Goal: Task Accomplishment & Management: Complete application form

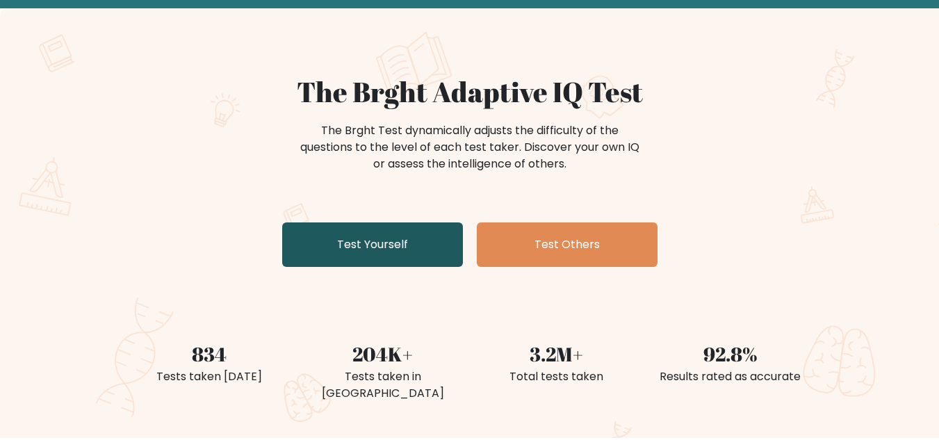
scroll to position [70, 0]
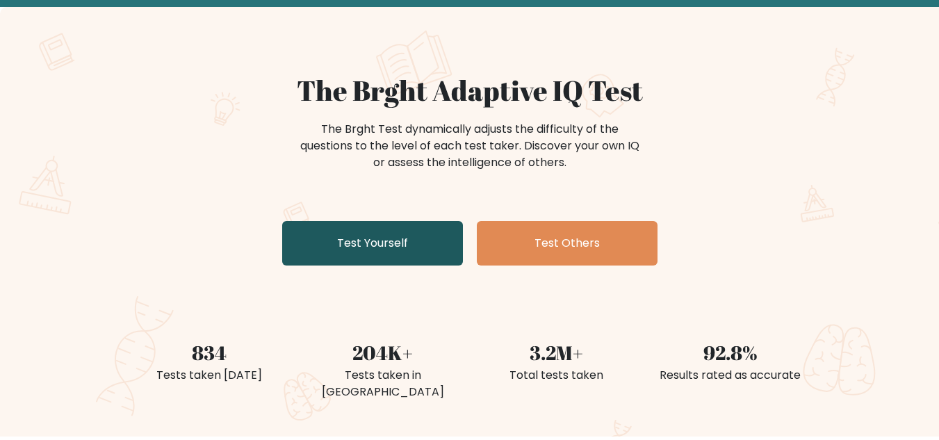
click at [409, 247] on link "Test Yourself" at bounding box center [372, 243] width 181 height 44
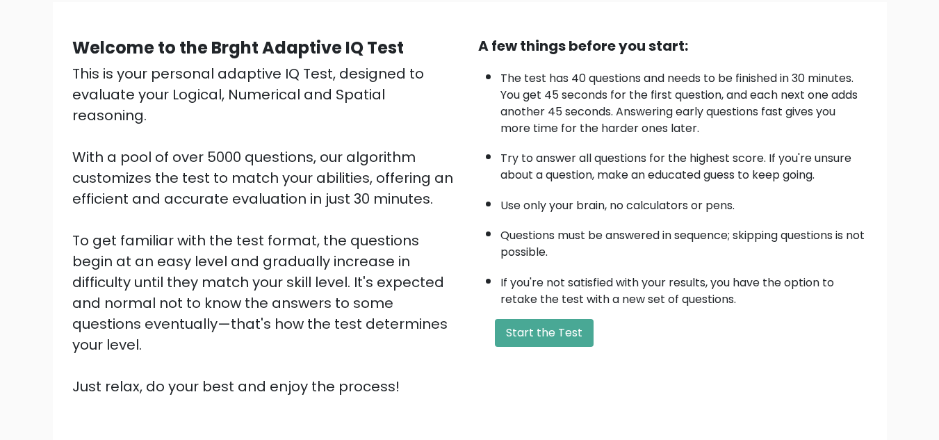
scroll to position [139, 0]
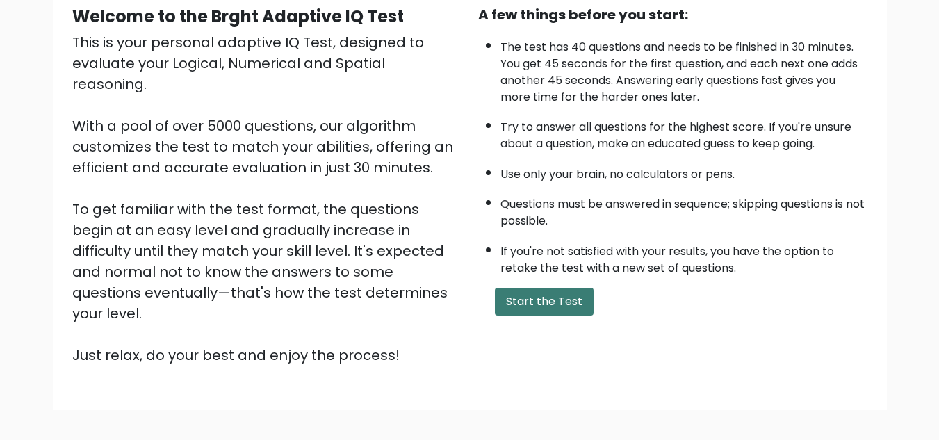
click at [567, 307] on button "Start the Test" at bounding box center [544, 302] width 99 height 28
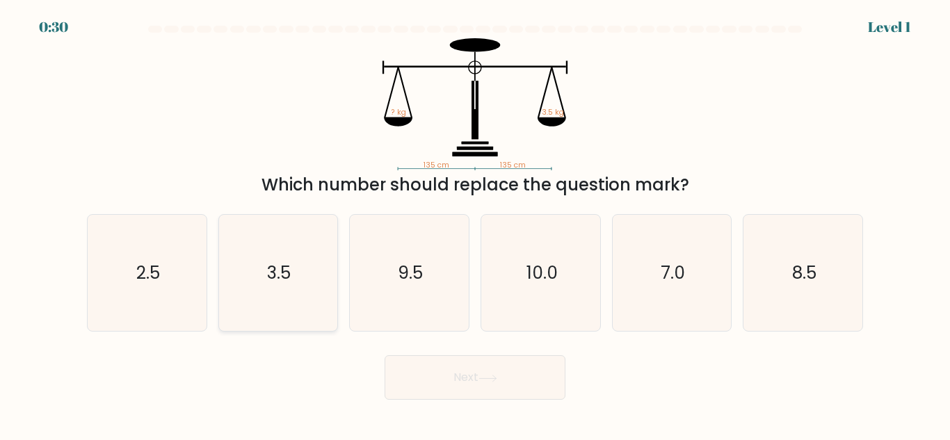
click at [309, 304] on icon "3.5" at bounding box center [278, 273] width 116 height 116
click at [475, 224] on input "b. 3.5" at bounding box center [475, 221] width 1 height 3
radio input "true"
click at [441, 375] on button "Next" at bounding box center [474, 377] width 181 height 44
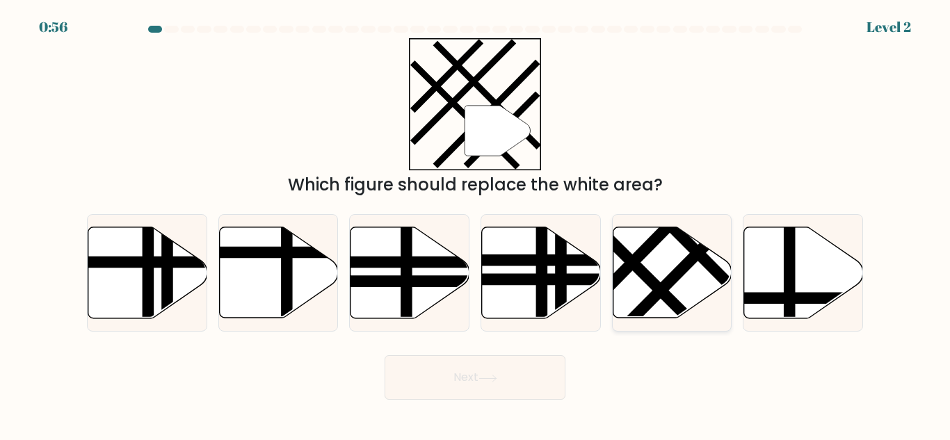
click at [647, 278] on line at bounding box center [613, 243] width 191 height 189
click at [476, 224] on input "e." at bounding box center [475, 221] width 1 height 3
radio input "true"
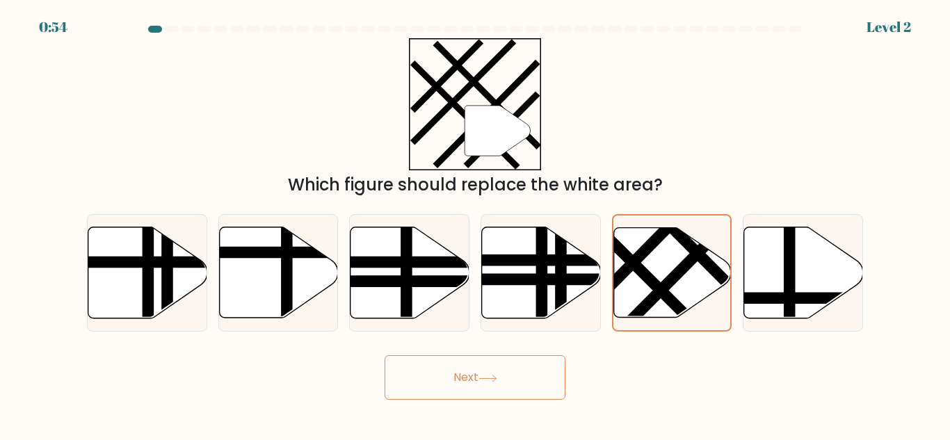
click at [501, 375] on button "Next" at bounding box center [474, 377] width 181 height 44
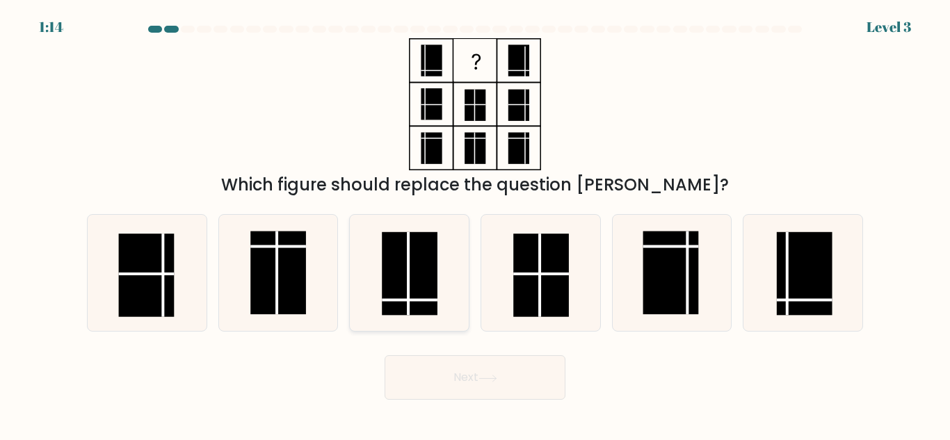
click at [405, 292] on rect at bounding box center [410, 273] width 56 height 83
click at [475, 224] on input "c." at bounding box center [475, 221] width 1 height 3
radio input "true"
click at [461, 379] on button "Next" at bounding box center [474, 377] width 181 height 44
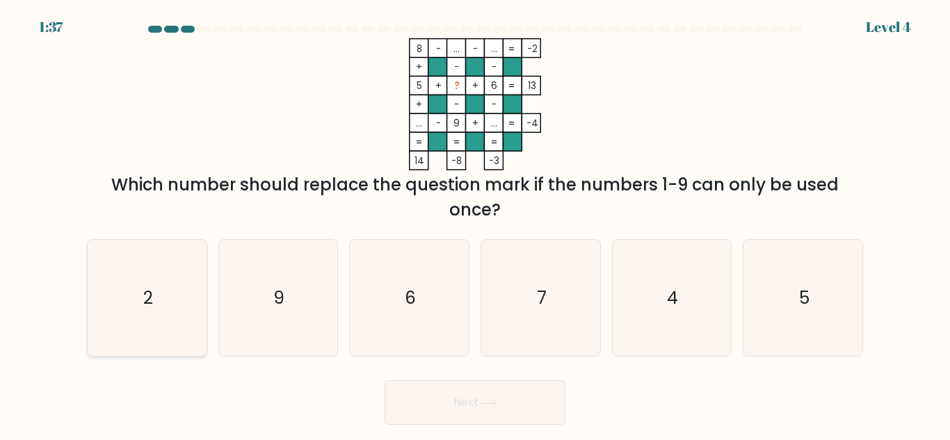
click at [172, 296] on icon "2" at bounding box center [147, 298] width 116 height 116
click at [475, 224] on input "a. 2" at bounding box center [475, 221] width 1 height 3
radio input "true"
click at [467, 414] on button "Next" at bounding box center [474, 402] width 181 height 44
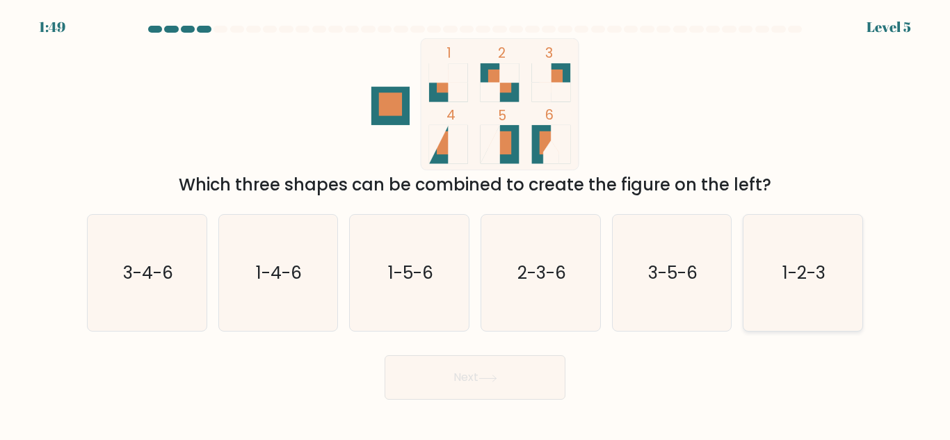
click at [789, 292] on icon "1-2-3" at bounding box center [803, 273] width 116 height 116
click at [476, 224] on input "f. 1-2-3" at bounding box center [475, 221] width 1 height 3
radio input "true"
click at [456, 380] on button "Next" at bounding box center [474, 377] width 181 height 44
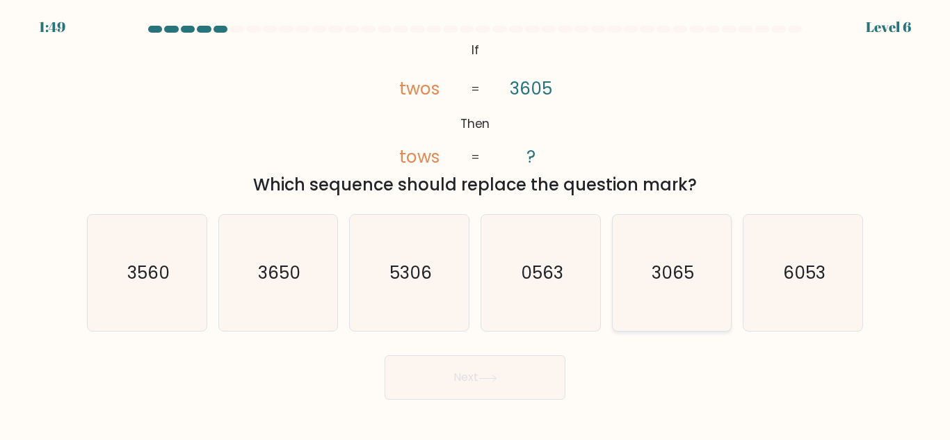
click at [665, 289] on icon "3065" at bounding box center [671, 273] width 116 height 116
click at [476, 224] on input "e. 3065" at bounding box center [475, 221] width 1 height 3
radio input "true"
click at [509, 373] on button "Next" at bounding box center [474, 377] width 181 height 44
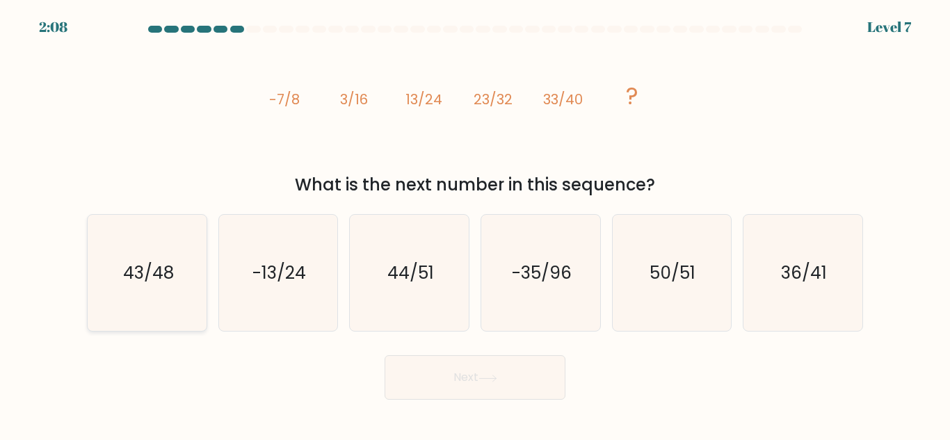
click at [167, 295] on icon "43/48" at bounding box center [147, 273] width 116 height 116
click at [475, 224] on input "a. 43/48" at bounding box center [475, 221] width 1 height 3
radio input "true"
click at [529, 380] on button "Next" at bounding box center [474, 377] width 181 height 44
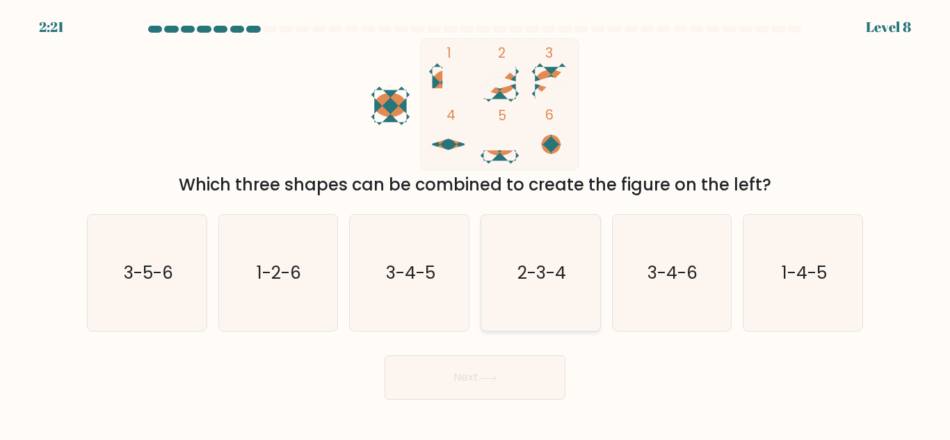
click at [524, 284] on text "2-3-4" at bounding box center [541, 273] width 49 height 24
click at [476, 224] on input "d. 2-3-4" at bounding box center [475, 221] width 1 height 3
radio input "true"
click at [492, 375] on icon at bounding box center [487, 379] width 19 height 8
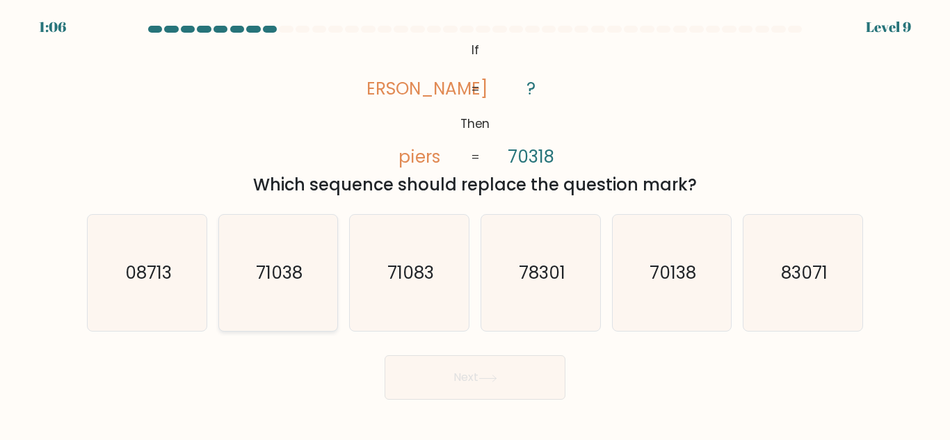
click at [283, 300] on icon "71038" at bounding box center [278, 273] width 116 height 116
click at [475, 224] on input "b. 71038" at bounding box center [475, 221] width 1 height 3
radio input "true"
click at [283, 300] on icon "71038" at bounding box center [277, 273] width 115 height 115
click at [475, 224] on input "b. 71038" at bounding box center [475, 221] width 1 height 3
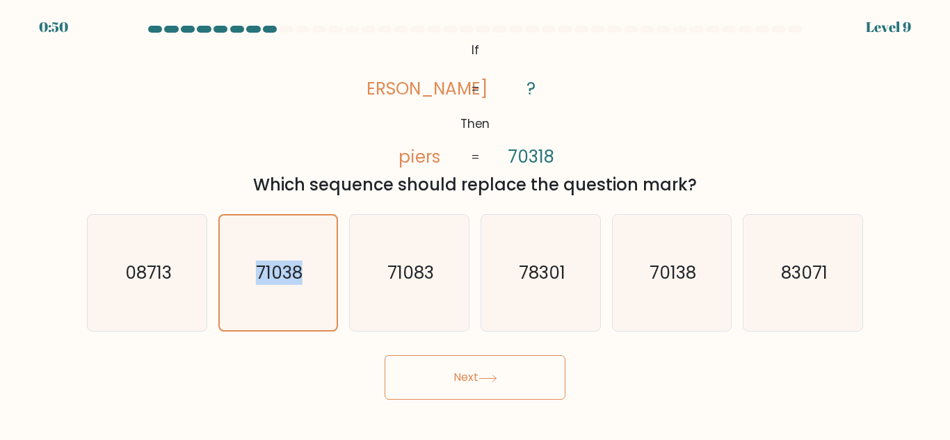
click at [469, 390] on button "Next" at bounding box center [474, 377] width 181 height 44
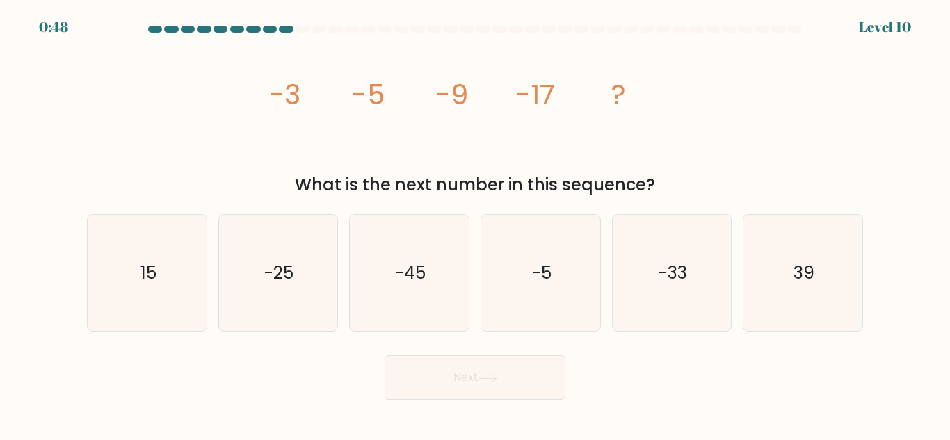
click at [464, 375] on button "Next" at bounding box center [474, 377] width 181 height 44
click at [665, 289] on icon "-33" at bounding box center [671, 273] width 116 height 116
click at [476, 224] on input "e. -33" at bounding box center [475, 221] width 1 height 3
radio input "true"
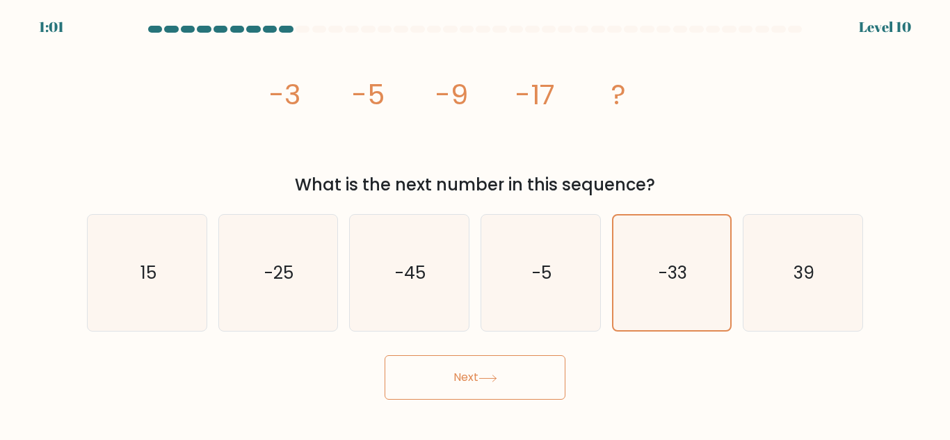
click at [506, 386] on button "Next" at bounding box center [474, 377] width 181 height 44
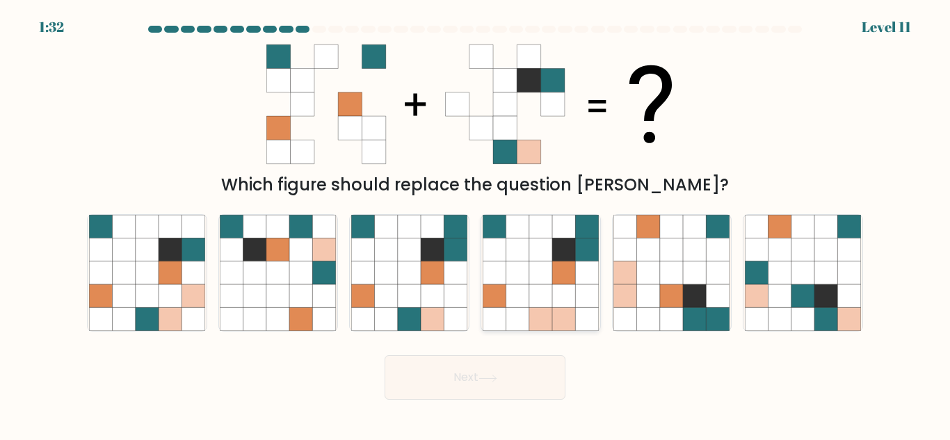
click at [558, 293] on icon at bounding box center [563, 295] width 23 height 23
click at [476, 224] on input "d." at bounding box center [475, 221] width 1 height 3
radio input "true"
click at [493, 380] on icon at bounding box center [487, 379] width 19 height 8
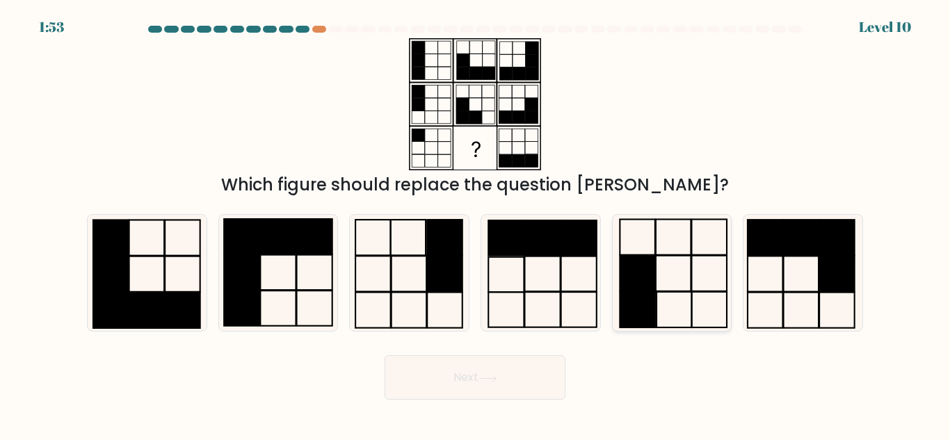
click at [641, 281] on rect at bounding box center [637, 273] width 35 height 35
click at [476, 224] on input "e." at bounding box center [475, 221] width 1 height 3
radio input "true"
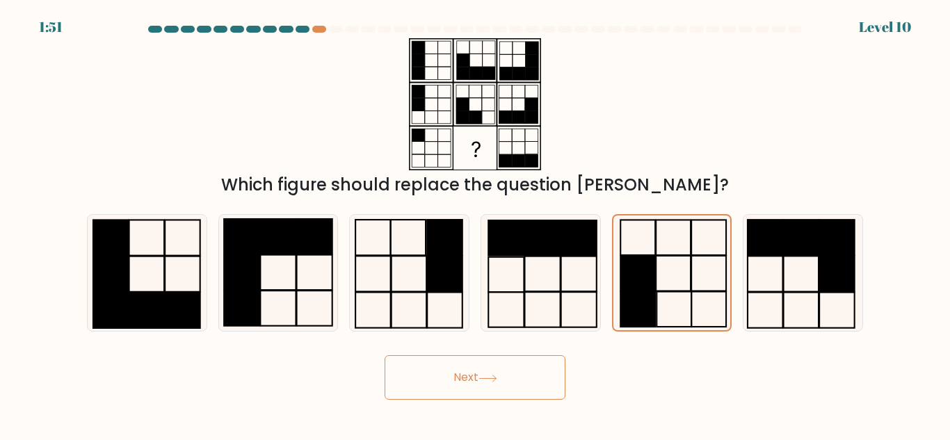
click at [521, 380] on button "Next" at bounding box center [474, 377] width 181 height 44
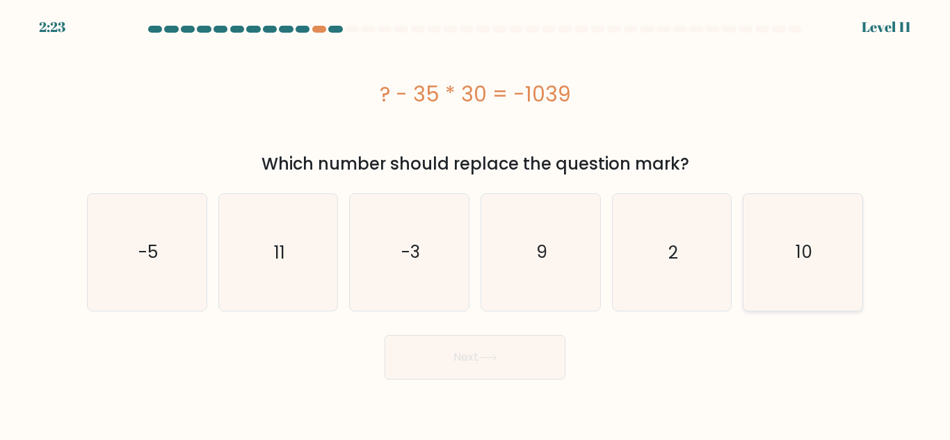
click at [783, 280] on icon "10" at bounding box center [803, 252] width 116 height 116
click at [476, 224] on input "f. 10" at bounding box center [475, 221] width 1 height 3
radio input "true"
click at [519, 362] on button "Next" at bounding box center [474, 357] width 181 height 44
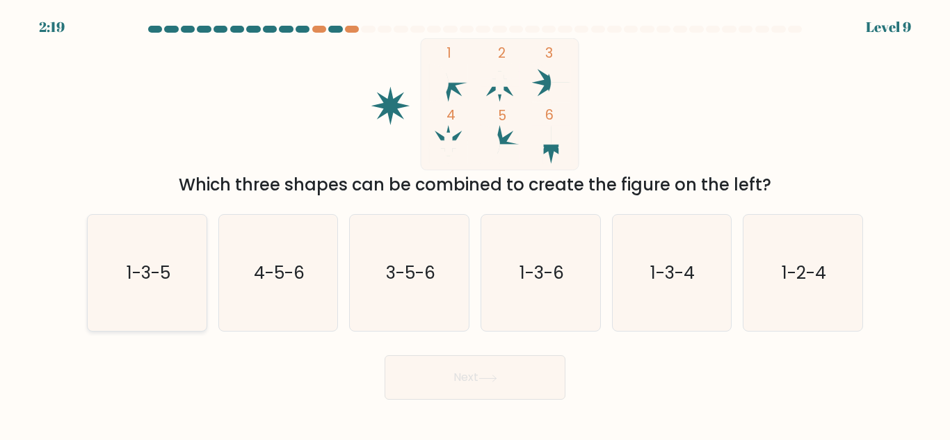
click at [160, 275] on text "1-3-5" at bounding box center [148, 273] width 44 height 24
click at [475, 224] on input "a. 1-3-5" at bounding box center [475, 221] width 1 height 3
radio input "true"
click at [464, 375] on button "Next" at bounding box center [474, 377] width 181 height 44
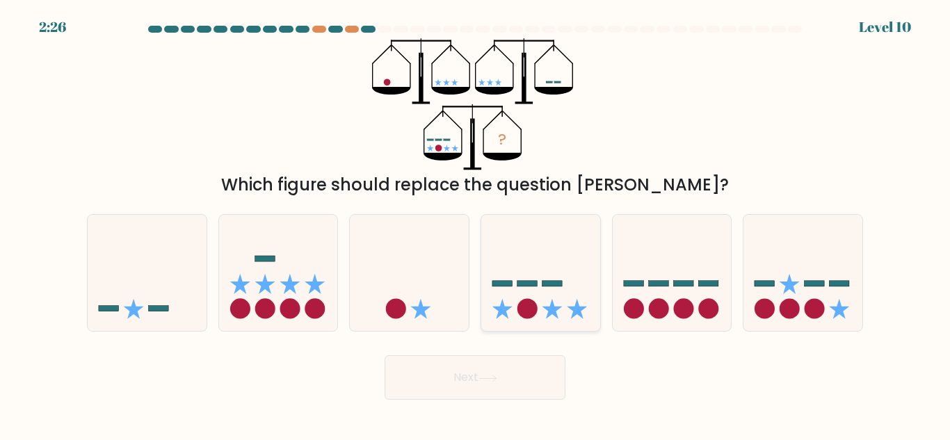
click at [574, 307] on icon at bounding box center [540, 273] width 119 height 98
click at [476, 224] on input "d." at bounding box center [475, 221] width 1 height 3
radio input "true"
click at [480, 373] on button "Next" at bounding box center [474, 377] width 181 height 44
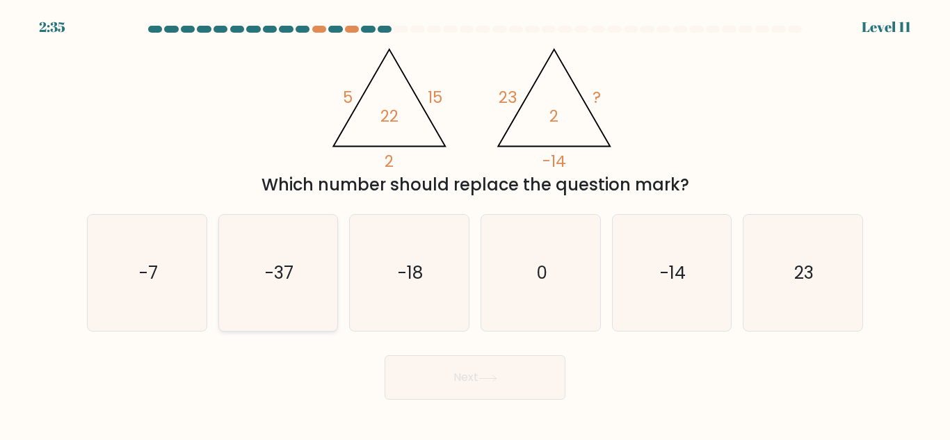
click at [289, 302] on icon "-37" at bounding box center [278, 273] width 116 height 116
click at [475, 224] on input "b. -37" at bounding box center [475, 221] width 1 height 3
radio input "true"
click at [476, 373] on button "Next" at bounding box center [474, 377] width 181 height 44
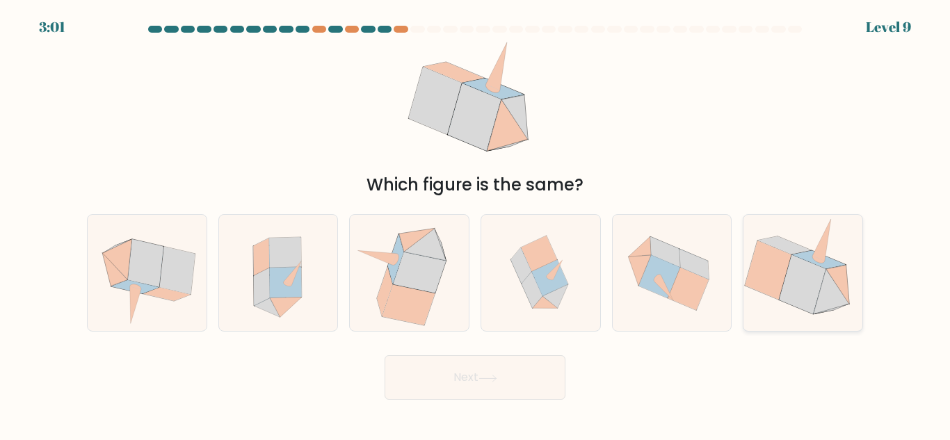
click at [792, 291] on icon at bounding box center [802, 284] width 47 height 58
click at [476, 224] on input "f." at bounding box center [475, 221] width 1 height 3
radio input "true"
click at [514, 390] on button "Next" at bounding box center [474, 377] width 181 height 44
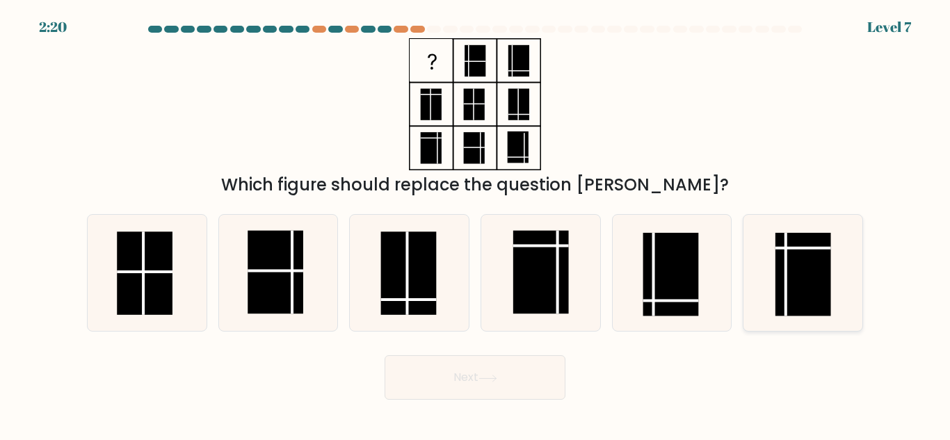
click at [788, 274] on rect at bounding box center [803, 274] width 56 height 83
click at [476, 224] on input "f." at bounding box center [475, 221] width 1 height 3
radio input "true"
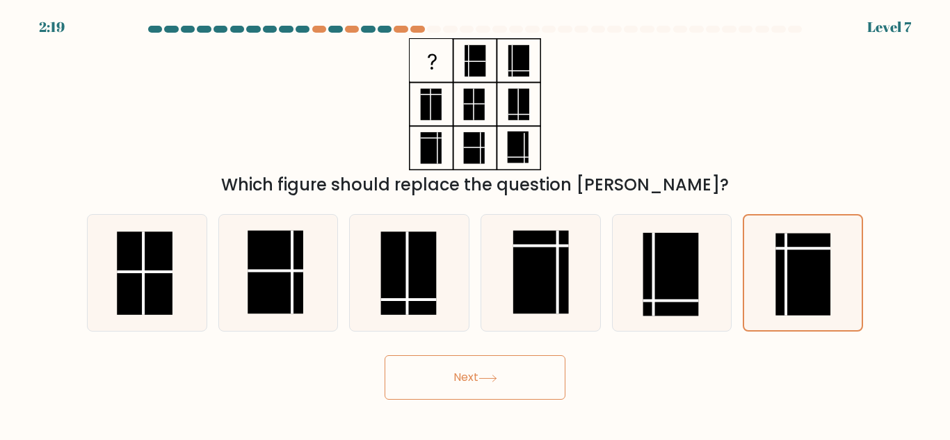
click at [500, 368] on button "Next" at bounding box center [474, 377] width 181 height 44
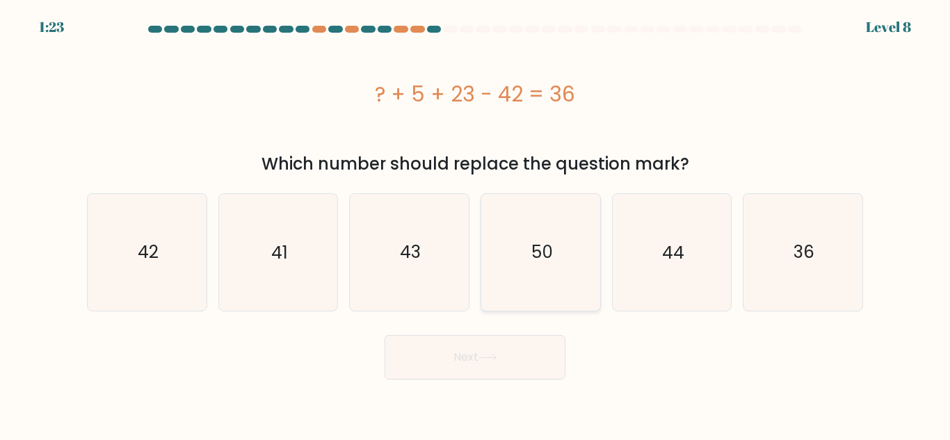
click at [569, 255] on icon "50" at bounding box center [541, 252] width 116 height 116
click at [476, 224] on input "d. 50" at bounding box center [475, 221] width 1 height 3
radio input "true"
click at [478, 365] on button "Next" at bounding box center [474, 357] width 181 height 44
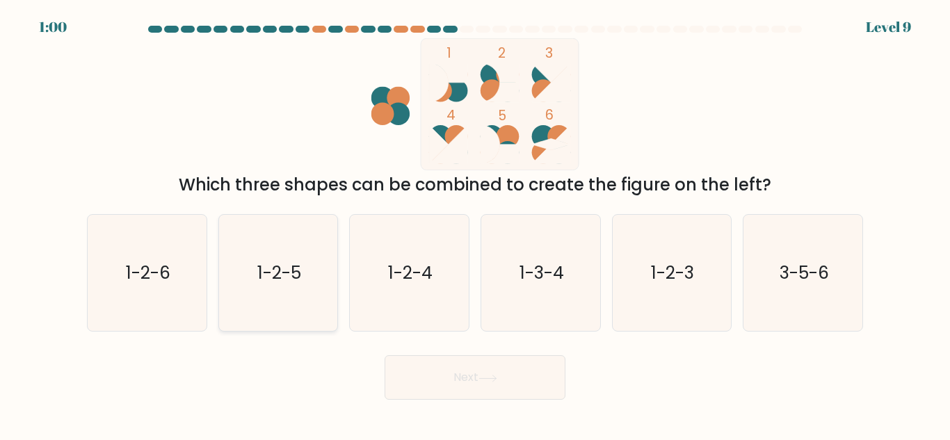
click at [291, 286] on icon "1-2-5" at bounding box center [278, 273] width 116 height 116
click at [475, 224] on input "b. 1-2-5" at bounding box center [475, 221] width 1 height 3
radio input "true"
click at [492, 382] on button "Next" at bounding box center [474, 377] width 181 height 44
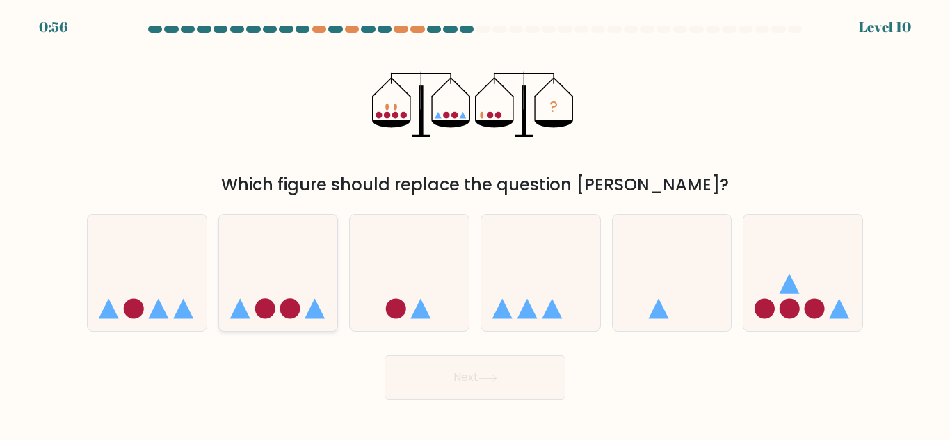
click at [260, 303] on circle at bounding box center [265, 309] width 20 height 20
click at [475, 224] on input "b." at bounding box center [475, 221] width 1 height 3
radio input "true"
click at [260, 303] on circle at bounding box center [265, 308] width 20 height 20
click at [475, 224] on input "b." at bounding box center [475, 221] width 1 height 3
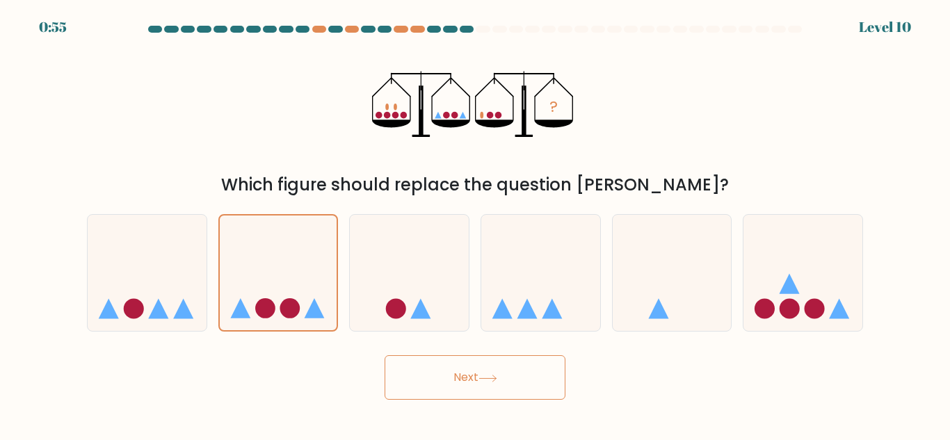
click at [520, 387] on button "Next" at bounding box center [474, 377] width 181 height 44
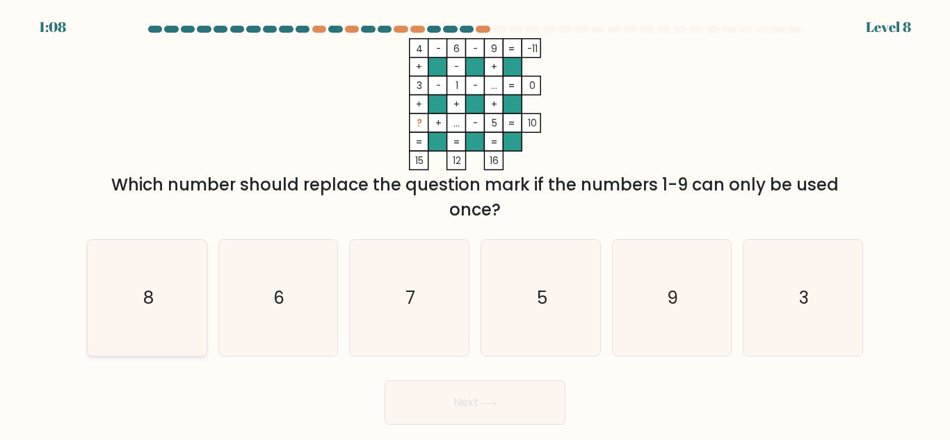
click at [171, 312] on icon "8" at bounding box center [147, 298] width 116 height 116
click at [475, 224] on input "a. 8" at bounding box center [475, 221] width 1 height 3
radio input "true"
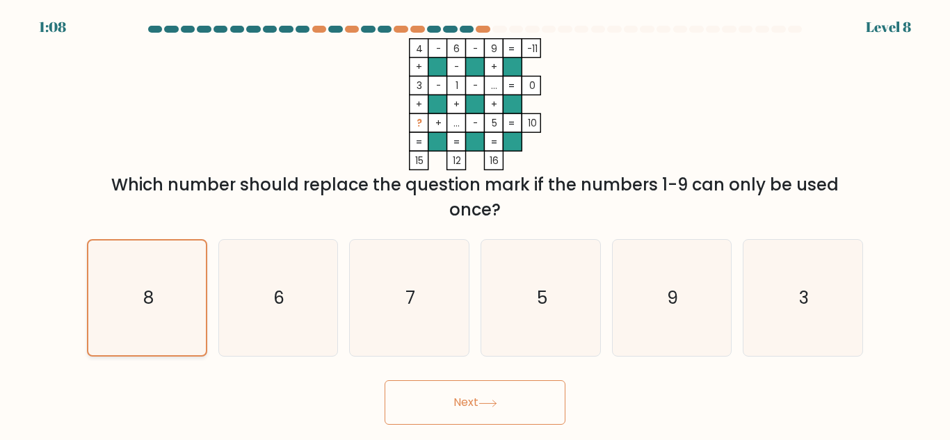
click at [171, 312] on icon "8" at bounding box center [147, 298] width 115 height 115
click at [475, 224] on input "a. 8" at bounding box center [475, 221] width 1 height 3
click at [472, 400] on button "Next" at bounding box center [474, 402] width 181 height 44
click at [471, 400] on button "Next" at bounding box center [474, 402] width 181 height 44
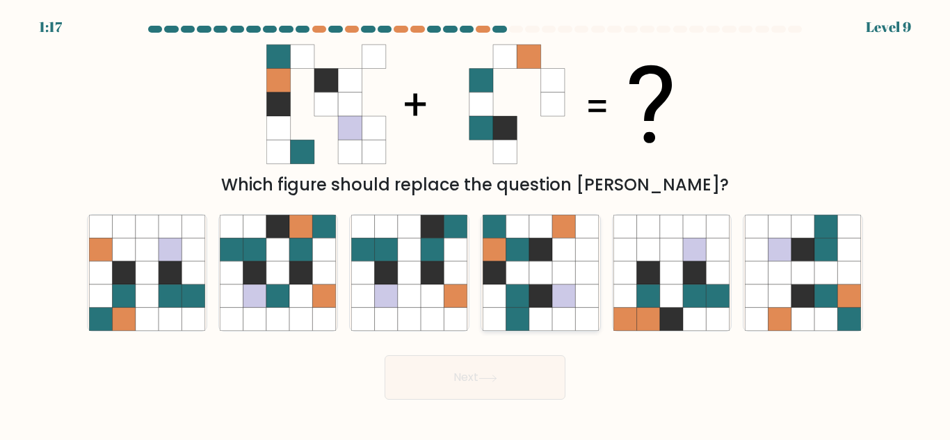
click at [558, 298] on icon at bounding box center [563, 295] width 23 height 23
click at [476, 224] on input "d." at bounding box center [475, 221] width 1 height 3
radio input "true"
click at [558, 298] on icon at bounding box center [563, 295] width 23 height 23
click at [476, 224] on input "d." at bounding box center [475, 221] width 1 height 3
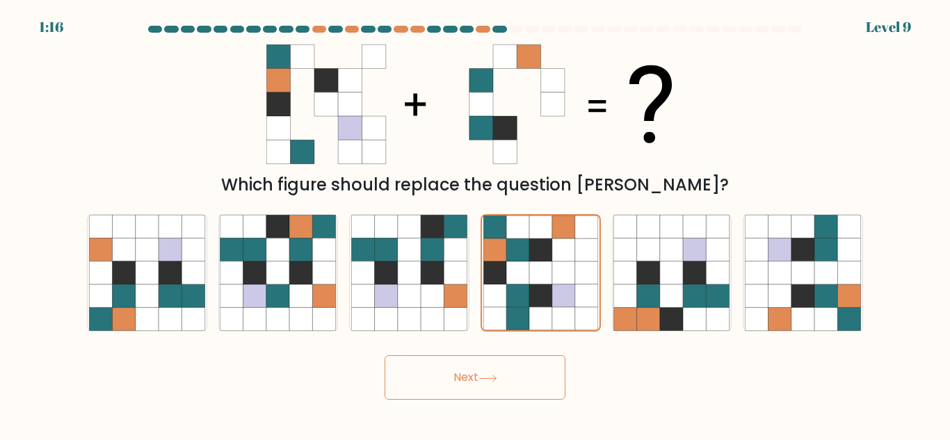
click at [535, 398] on button "Next" at bounding box center [474, 377] width 181 height 44
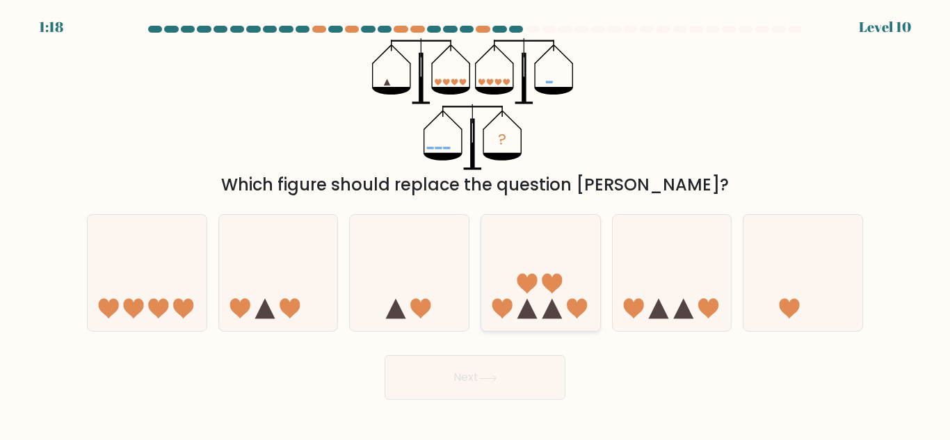
click at [529, 321] on icon at bounding box center [540, 273] width 119 height 98
click at [476, 224] on input "d." at bounding box center [475, 221] width 1 height 3
radio input "true"
click at [529, 321] on icon at bounding box center [540, 273] width 117 height 97
click at [476, 224] on input "d." at bounding box center [475, 221] width 1 height 3
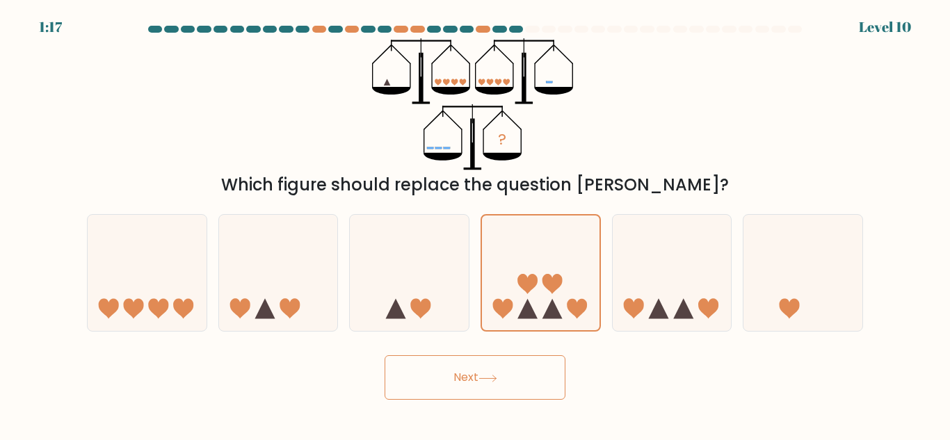
click at [497, 381] on icon at bounding box center [487, 379] width 19 height 8
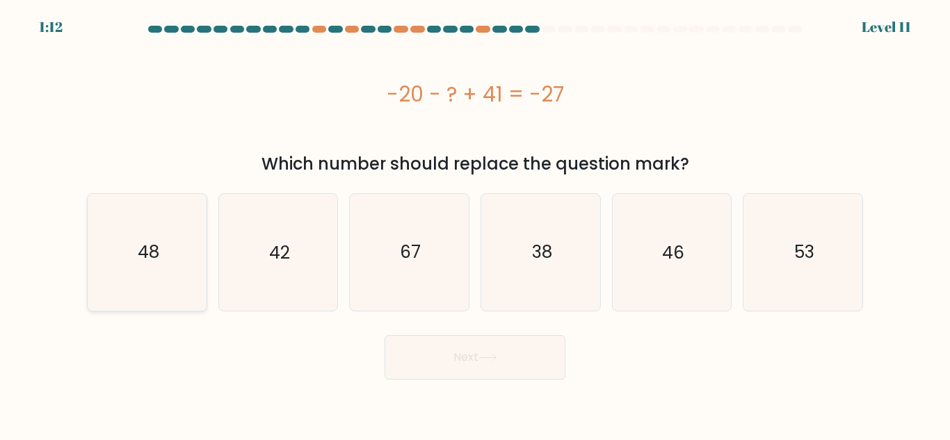
click at [120, 243] on icon "48" at bounding box center [147, 252] width 116 height 116
click at [475, 224] on input "a. 48" at bounding box center [475, 221] width 1 height 3
radio input "true"
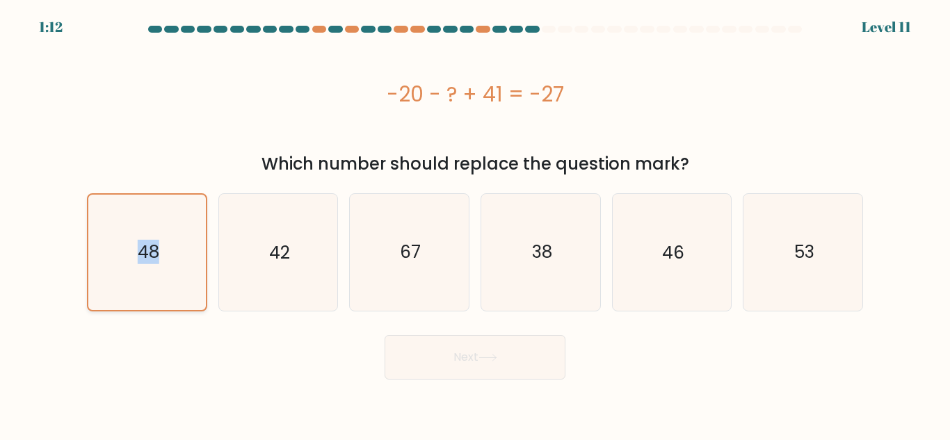
click at [120, 242] on icon "48" at bounding box center [147, 252] width 115 height 115
click at [475, 224] on input "a. 48" at bounding box center [475, 221] width 1 height 3
drag, startPoint x: 120, startPoint y: 242, endPoint x: 124, endPoint y: 248, distance: 7.2
click at [120, 241] on icon "48" at bounding box center [147, 252] width 115 height 115
click at [475, 224] on input "a. 48" at bounding box center [475, 221] width 1 height 3
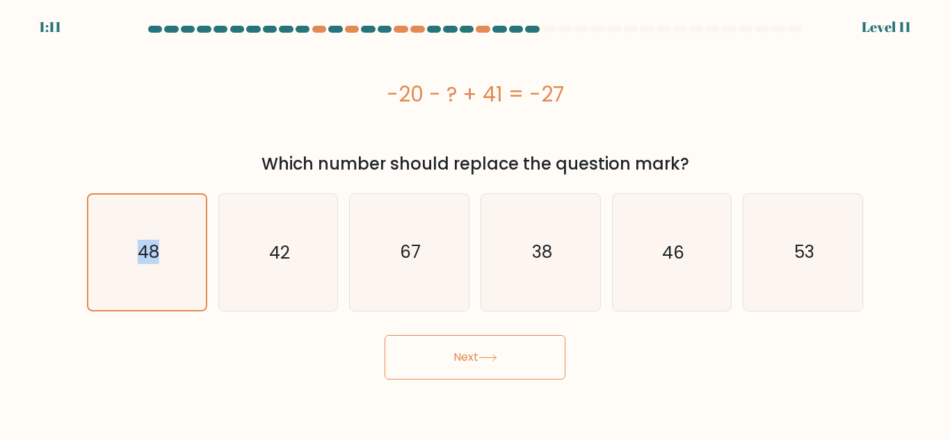
click at [508, 362] on button "Next" at bounding box center [474, 357] width 181 height 44
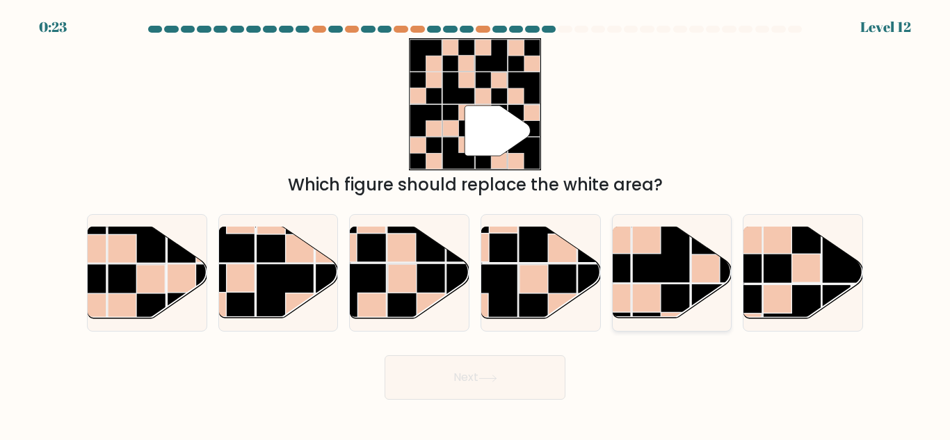
click at [660, 293] on rect at bounding box center [646, 298] width 29 height 29
click at [476, 224] on input "e." at bounding box center [475, 221] width 1 height 3
radio input "true"
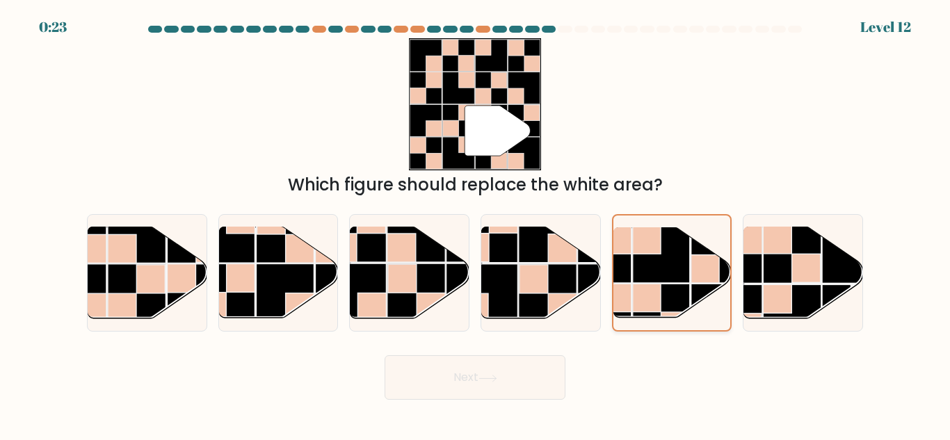
click at [660, 293] on rect at bounding box center [647, 298] width 28 height 28
click at [476, 224] on input "e." at bounding box center [475, 221] width 1 height 3
click at [494, 376] on icon at bounding box center [487, 379] width 19 height 8
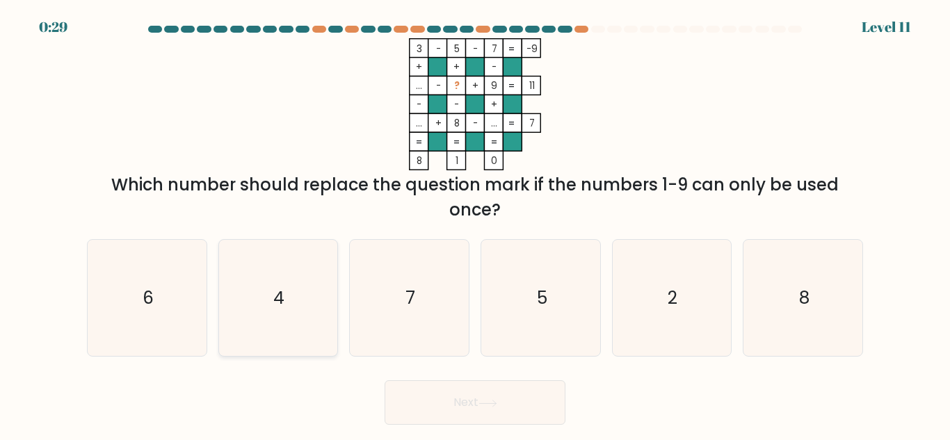
click at [261, 319] on icon "4" at bounding box center [278, 298] width 116 height 116
click at [475, 224] on input "b. 4" at bounding box center [475, 221] width 1 height 3
radio input "true"
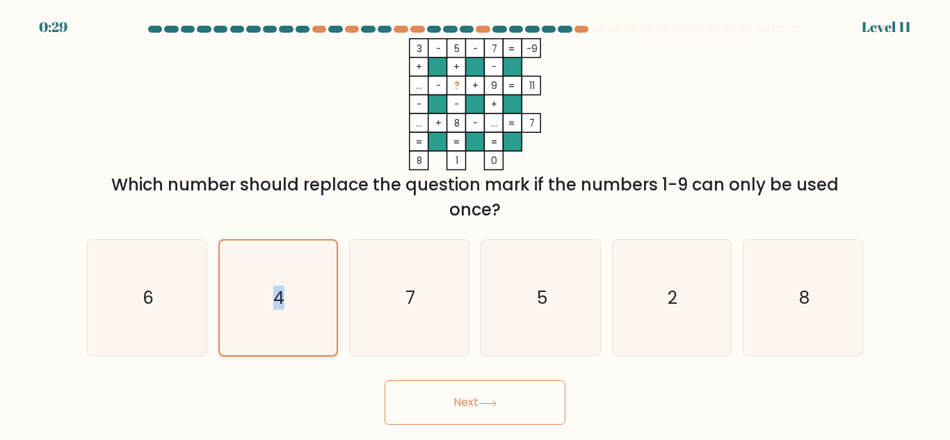
click at [261, 318] on icon "4" at bounding box center [277, 298] width 115 height 115
click at [475, 224] on input "b. 4" at bounding box center [475, 221] width 1 height 3
click at [497, 404] on icon at bounding box center [487, 404] width 19 height 8
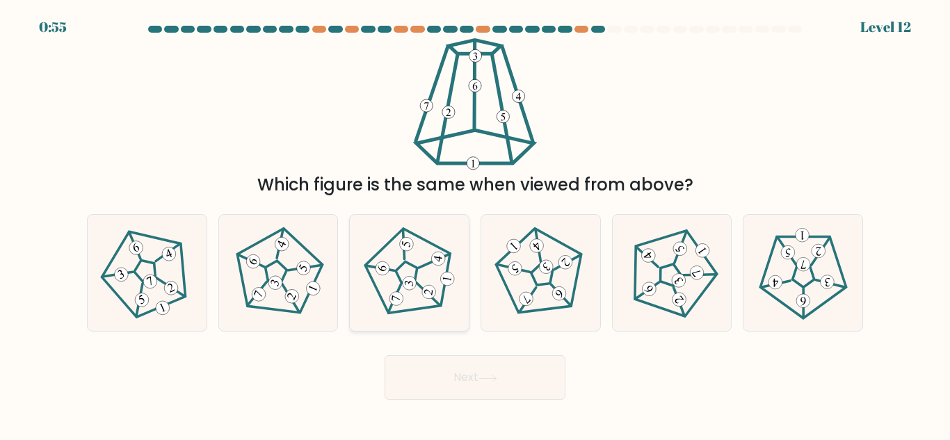
click at [419, 286] on 459 at bounding box center [428, 293] width 30 height 23
click at [475, 224] on input "c." at bounding box center [475, 221] width 1 height 3
radio input "true"
click at [485, 392] on button "Next" at bounding box center [474, 377] width 181 height 44
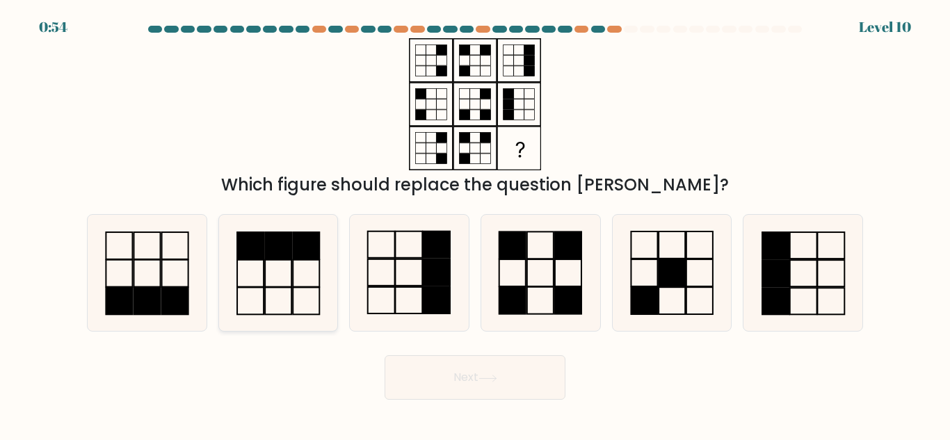
click at [285, 290] on icon at bounding box center [278, 273] width 116 height 116
click at [475, 224] on input "b." at bounding box center [475, 221] width 1 height 3
radio input "true"
click at [502, 386] on button "Next" at bounding box center [474, 377] width 181 height 44
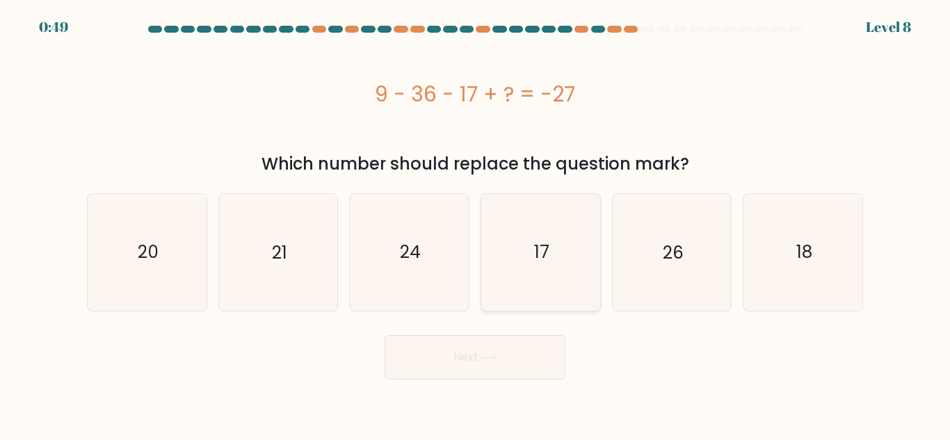
click at [530, 245] on icon "17" at bounding box center [541, 252] width 116 height 116
click at [476, 224] on input "d. 17" at bounding box center [475, 221] width 1 height 3
radio input "true"
click at [530, 245] on icon "17" at bounding box center [540, 252] width 115 height 115
click at [476, 224] on input "d. 17" at bounding box center [475, 221] width 1 height 3
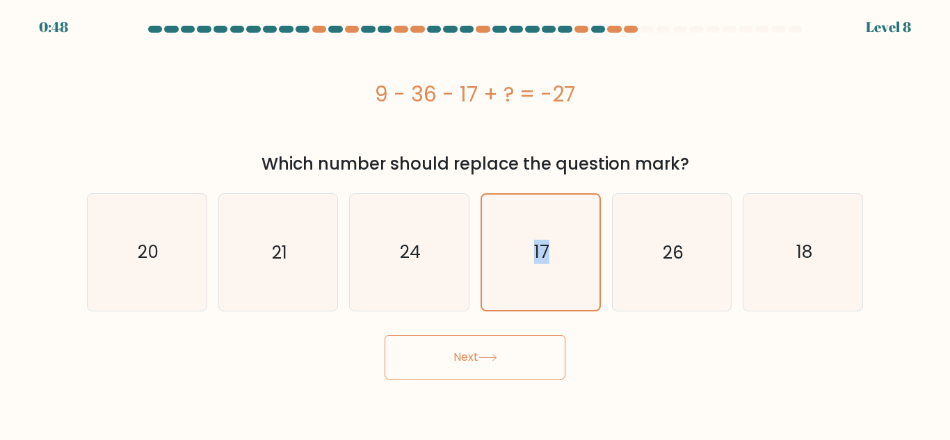
click at [462, 368] on button "Next" at bounding box center [474, 357] width 181 height 44
click at [460, 368] on button "Next" at bounding box center [474, 357] width 181 height 44
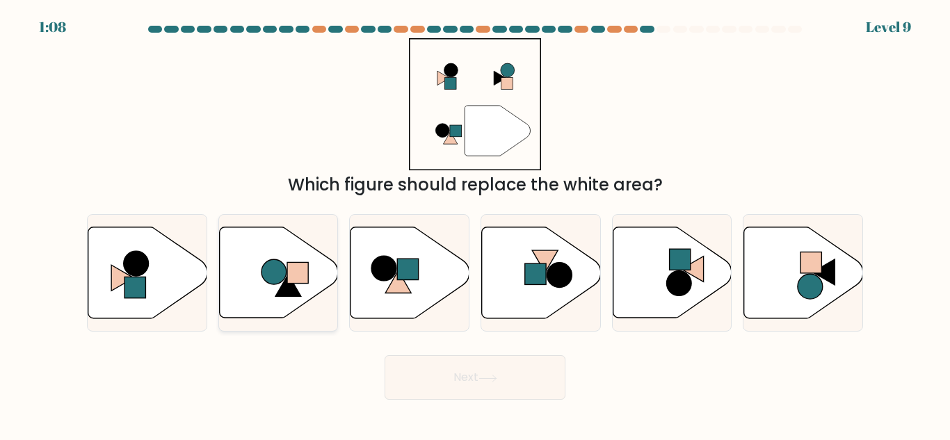
click at [289, 288] on icon at bounding box center [288, 286] width 26 height 22
click at [475, 224] on input "b." at bounding box center [475, 221] width 1 height 3
radio input "true"
click at [289, 288] on icon at bounding box center [288, 286] width 26 height 22
click at [475, 224] on input "b." at bounding box center [475, 221] width 1 height 3
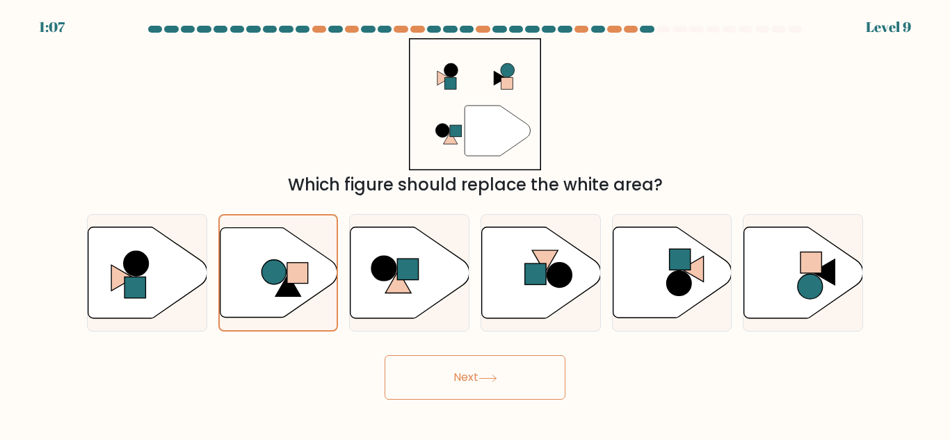
click at [448, 384] on button "Next" at bounding box center [474, 377] width 181 height 44
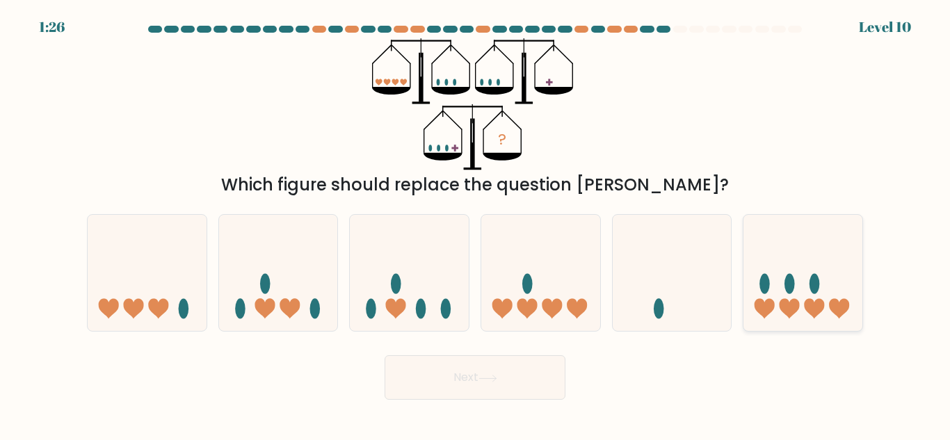
click at [845, 318] on icon at bounding box center [802, 273] width 119 height 98
click at [476, 224] on input "f." at bounding box center [475, 221] width 1 height 3
radio input "true"
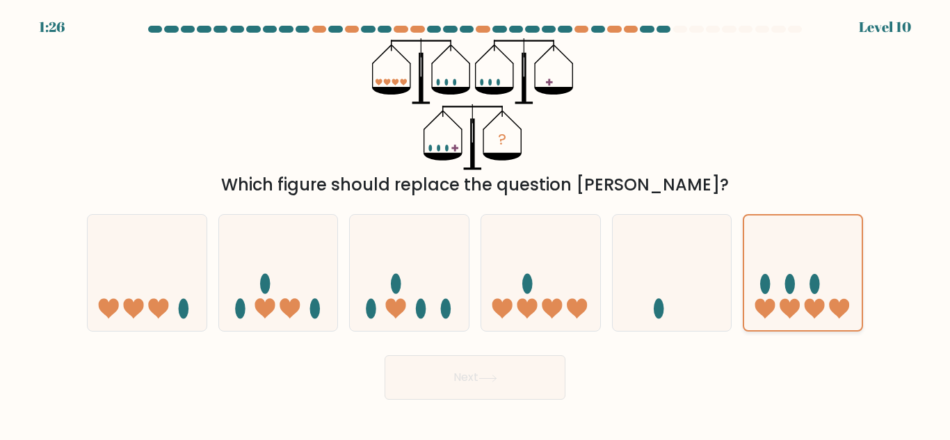
click at [845, 318] on icon at bounding box center [802, 273] width 117 height 97
click at [476, 224] on input "f." at bounding box center [475, 221] width 1 height 3
click at [480, 394] on button "Next" at bounding box center [474, 377] width 181 height 44
click at [479, 394] on button "Next" at bounding box center [474, 377] width 181 height 44
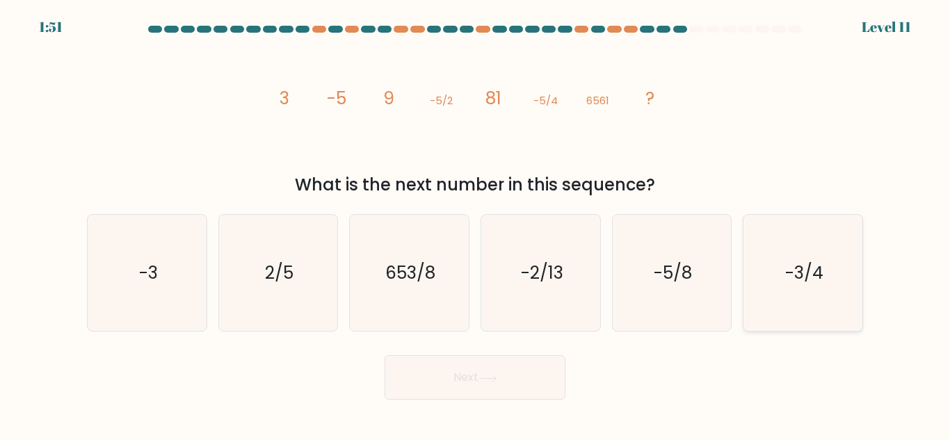
click at [813, 299] on icon "-3/4" at bounding box center [803, 273] width 116 height 116
click at [476, 224] on input "f. -3/4" at bounding box center [475, 221] width 1 height 3
radio input "true"
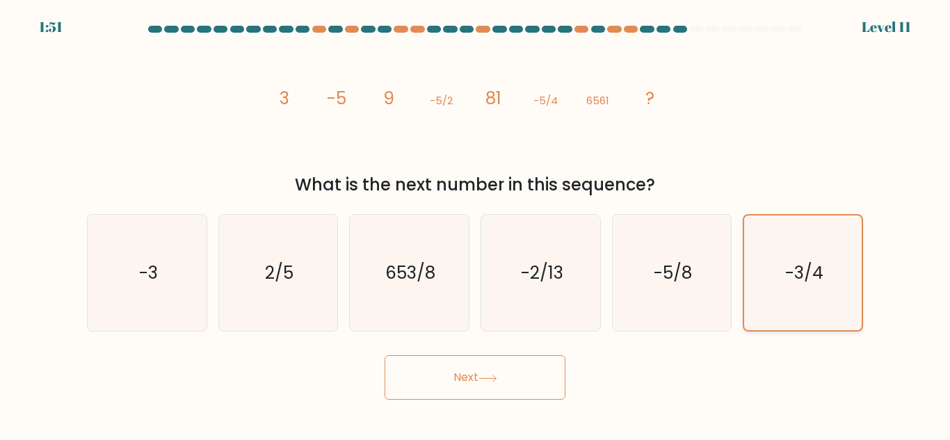
click at [812, 300] on icon "-3/4" at bounding box center [802, 273] width 115 height 115
click at [476, 224] on input "f. -3/4" at bounding box center [475, 221] width 1 height 3
click at [476, 384] on button "Next" at bounding box center [474, 377] width 181 height 44
click at [475, 384] on button "Next" at bounding box center [474, 377] width 181 height 44
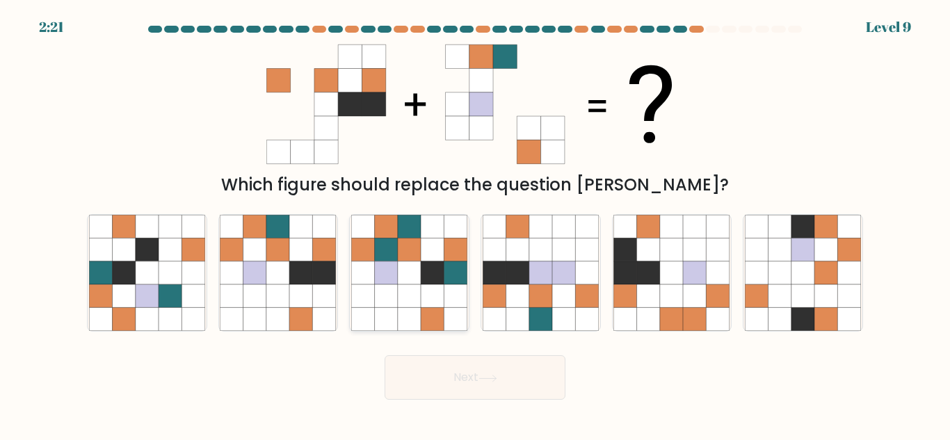
click at [415, 304] on icon at bounding box center [409, 295] width 23 height 23
click at [475, 224] on input "c." at bounding box center [475, 221] width 1 height 3
radio input "true"
click at [415, 304] on icon at bounding box center [409, 295] width 23 height 23
click at [475, 224] on input "c." at bounding box center [475, 221] width 1 height 3
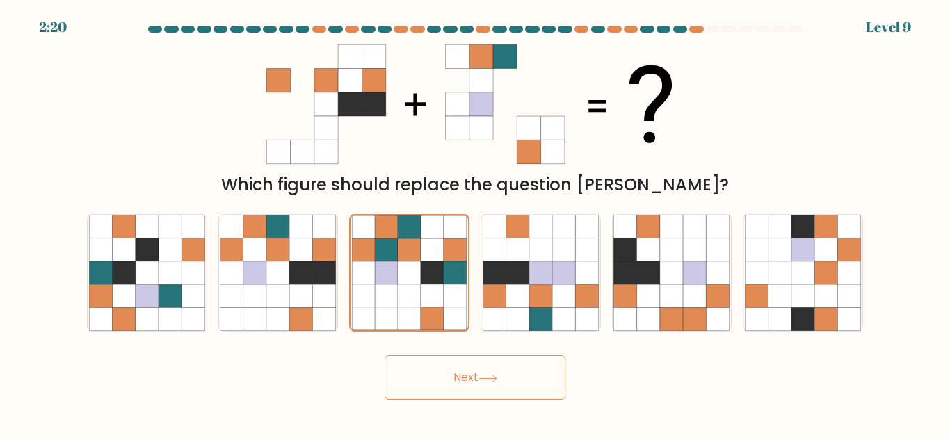
click at [488, 373] on button "Next" at bounding box center [474, 377] width 181 height 44
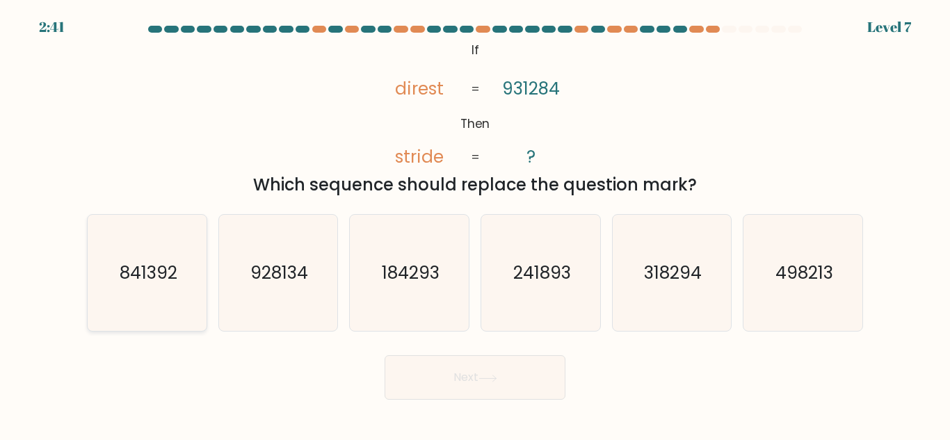
click at [177, 302] on icon "841392" at bounding box center [147, 273] width 116 height 116
click at [475, 224] on input "a. 841392" at bounding box center [475, 221] width 1 height 3
radio input "true"
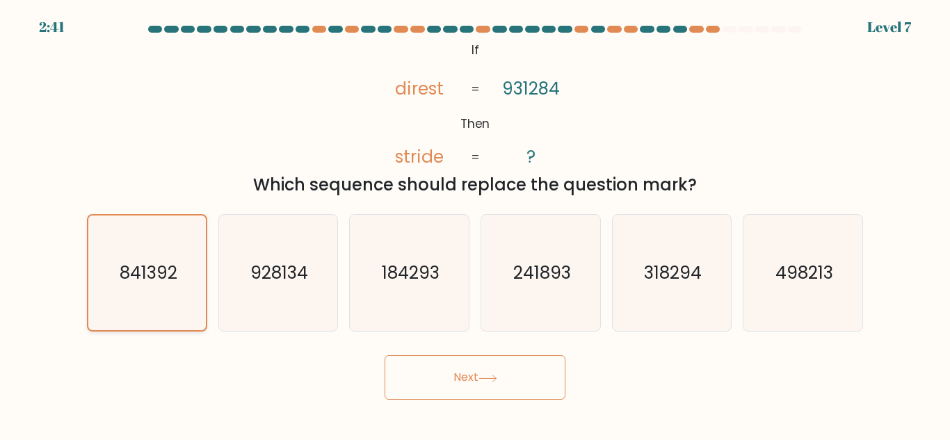
click at [177, 302] on icon "841392" at bounding box center [147, 273] width 115 height 115
click at [475, 224] on input "a. 841392" at bounding box center [475, 221] width 1 height 3
click at [458, 382] on button "Next" at bounding box center [474, 377] width 181 height 44
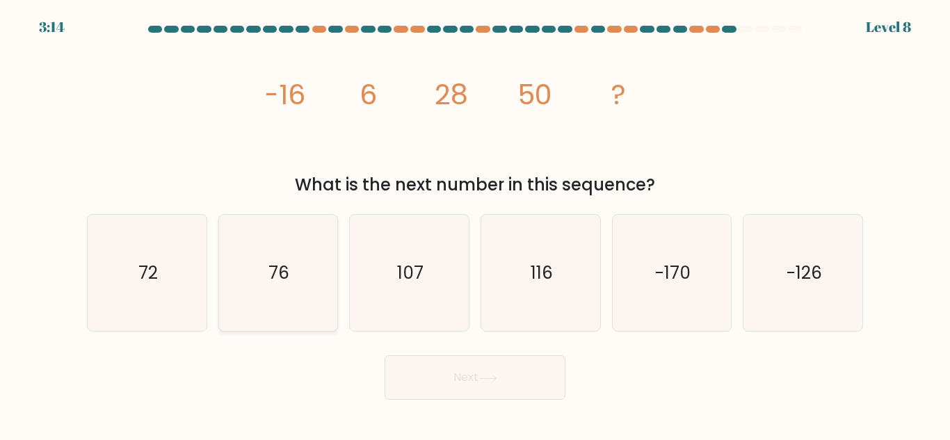
click at [271, 289] on icon "76" at bounding box center [278, 273] width 116 height 116
click at [475, 224] on input "b. 76" at bounding box center [475, 221] width 1 height 3
radio input "true"
click at [271, 289] on icon "76" at bounding box center [277, 273] width 115 height 115
click at [475, 224] on input "b. 76" at bounding box center [475, 221] width 1 height 3
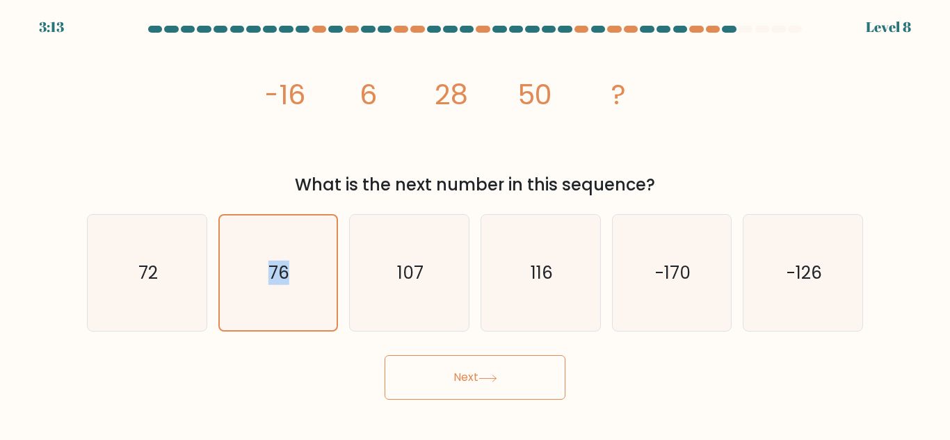
click at [460, 384] on button "Next" at bounding box center [474, 377] width 181 height 44
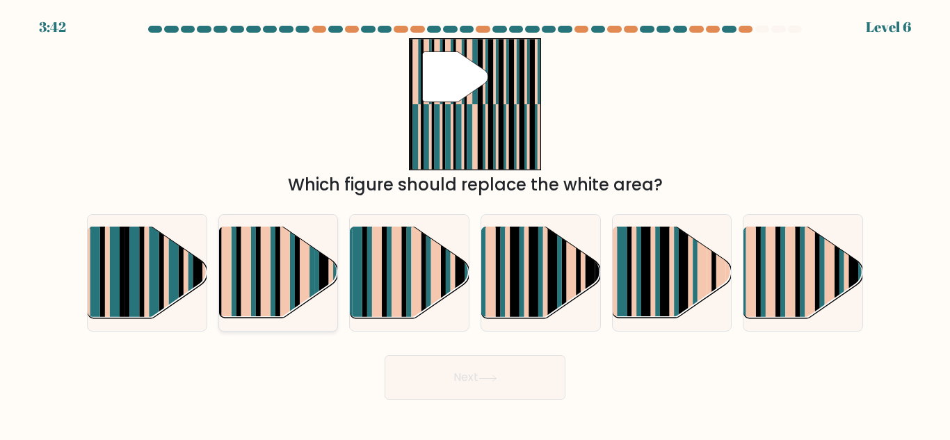
click at [266, 277] on rect at bounding box center [266, 262] width 10 height 117
click at [475, 224] on input "b." at bounding box center [475, 221] width 1 height 3
radio input "true"
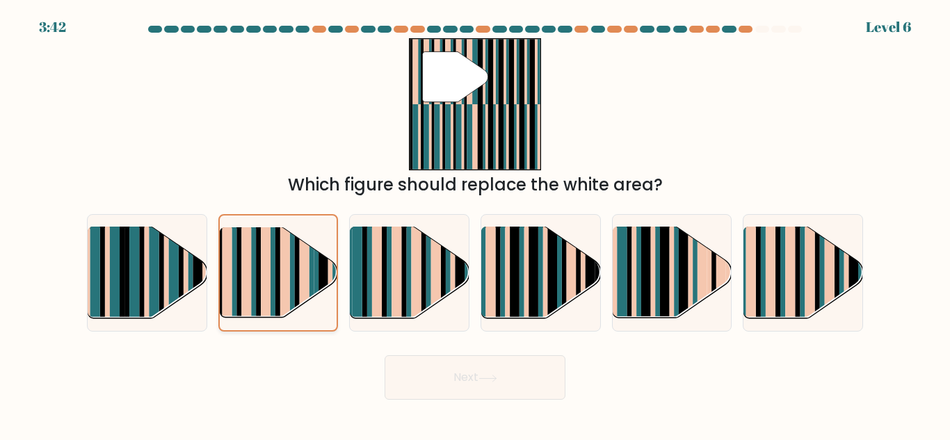
click at [266, 277] on rect at bounding box center [266, 264] width 10 height 116
click at [475, 224] on input "b." at bounding box center [475, 221] width 1 height 3
click at [483, 365] on button "Next" at bounding box center [474, 377] width 181 height 44
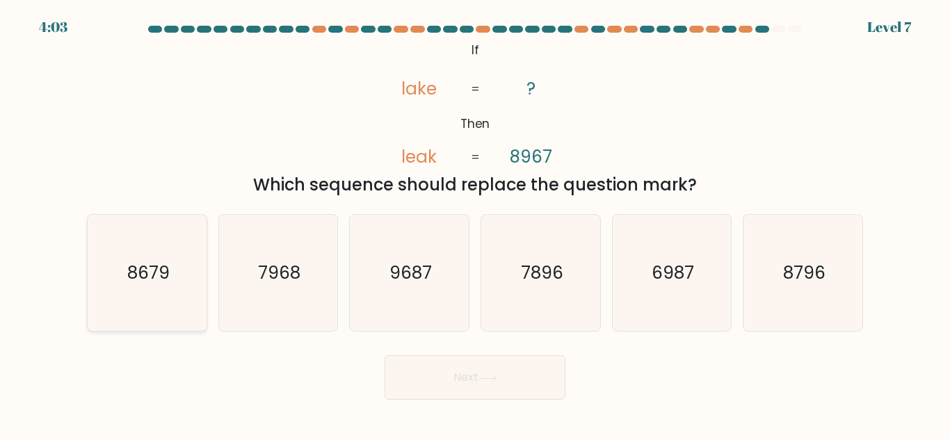
click at [168, 298] on icon "8679" at bounding box center [147, 273] width 116 height 116
click at [475, 224] on input "a. 8679" at bounding box center [475, 221] width 1 height 3
radio input "true"
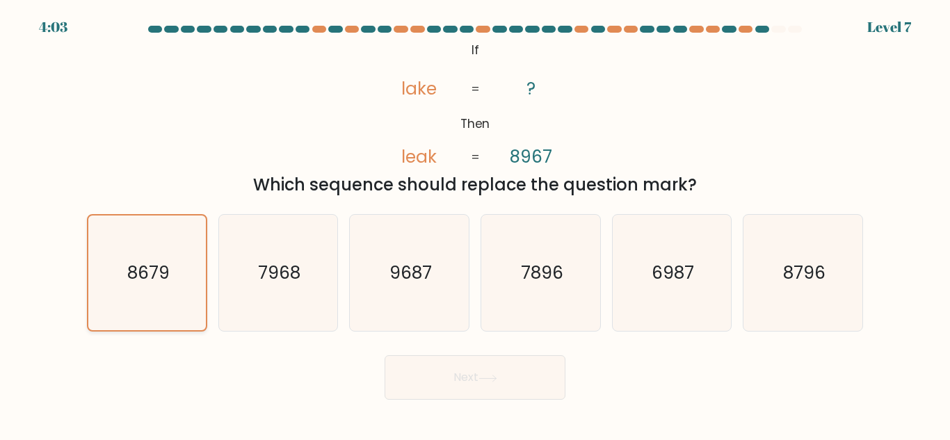
click at [168, 298] on icon "8679" at bounding box center [147, 273] width 115 height 115
click at [475, 224] on input "a. 8679" at bounding box center [475, 221] width 1 height 3
click at [507, 374] on button "Next" at bounding box center [474, 377] width 181 height 44
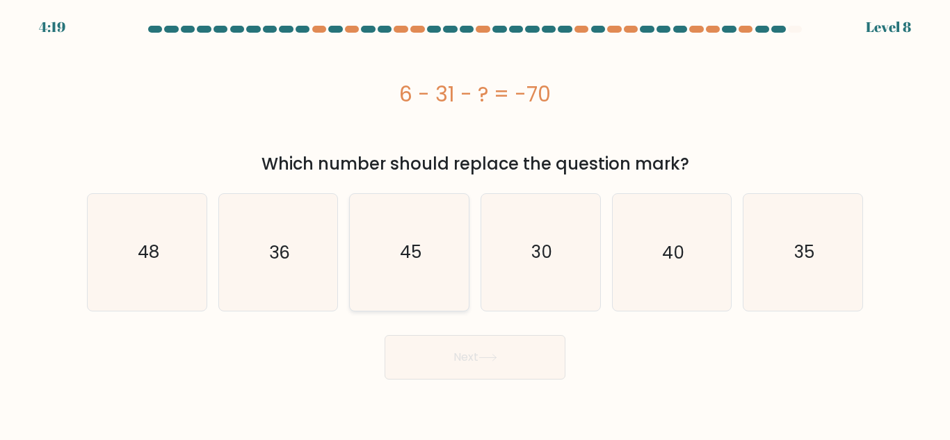
click at [419, 286] on icon "45" at bounding box center [409, 252] width 116 height 116
click at [475, 224] on input "c. 45" at bounding box center [475, 221] width 1 height 3
radio input "true"
click at [418, 289] on icon "45" at bounding box center [409, 252] width 115 height 115
click at [475, 224] on input "c. 45" at bounding box center [475, 221] width 1 height 3
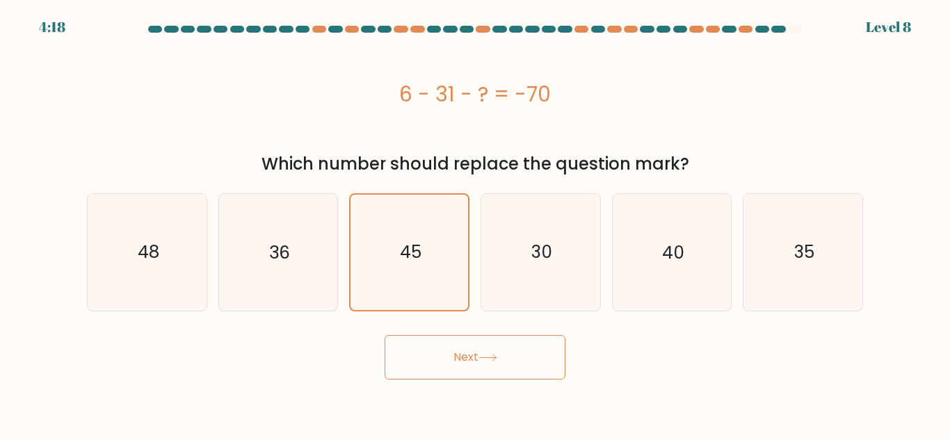
click at [483, 355] on icon at bounding box center [487, 358] width 19 height 8
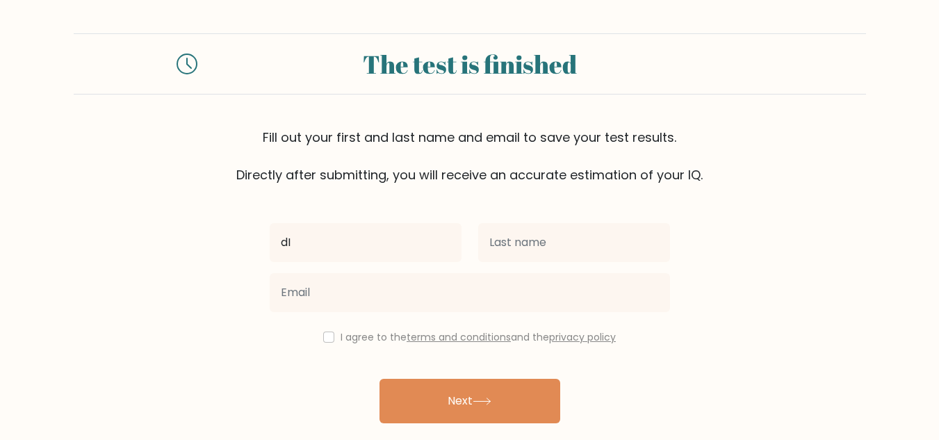
type input "d"
type input "[PERSON_NAME]"
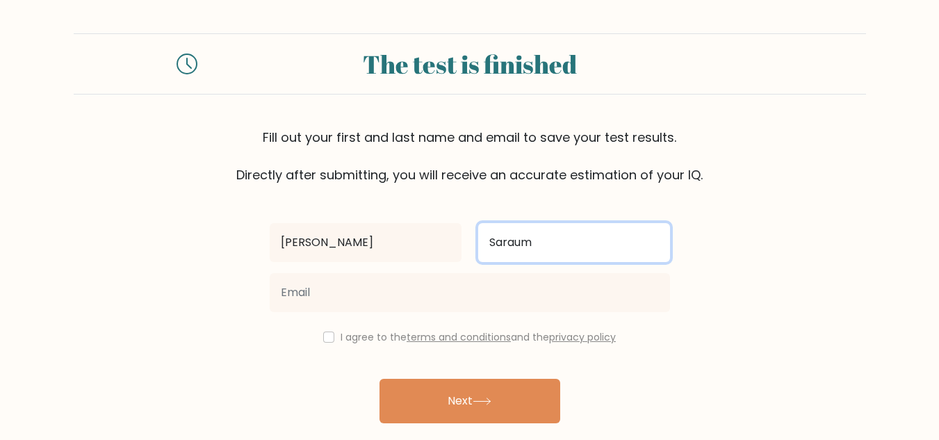
type input "Saraum"
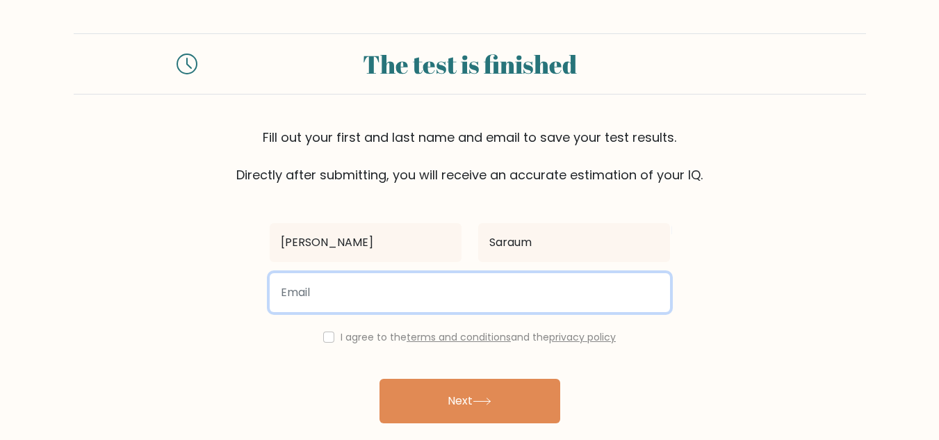
click at [328, 295] on input "email" at bounding box center [470, 292] width 400 height 39
type input "[EMAIL_ADDRESS][DOMAIN_NAME]"
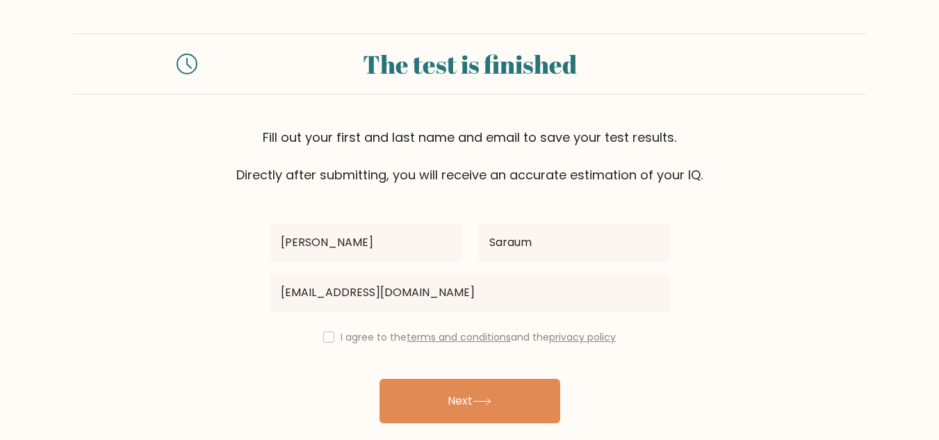
drag, startPoint x: 316, startPoint y: 343, endPoint x: 327, endPoint y: 337, distance: 12.2
click at [319, 343] on div "I agree to the terms and conditions and the privacy policy" at bounding box center [469, 337] width 417 height 17
click at [327, 337] on input "checkbox" at bounding box center [328, 337] width 11 height 11
checkbox input "true"
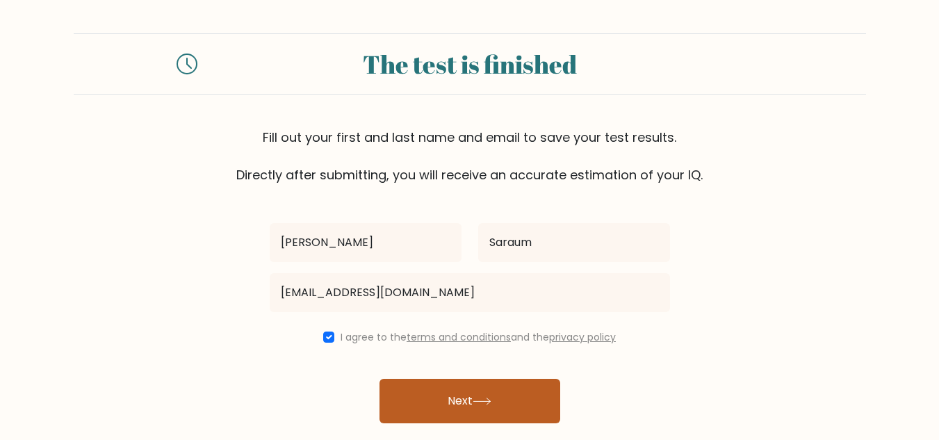
click at [484, 398] on icon at bounding box center [482, 402] width 19 height 8
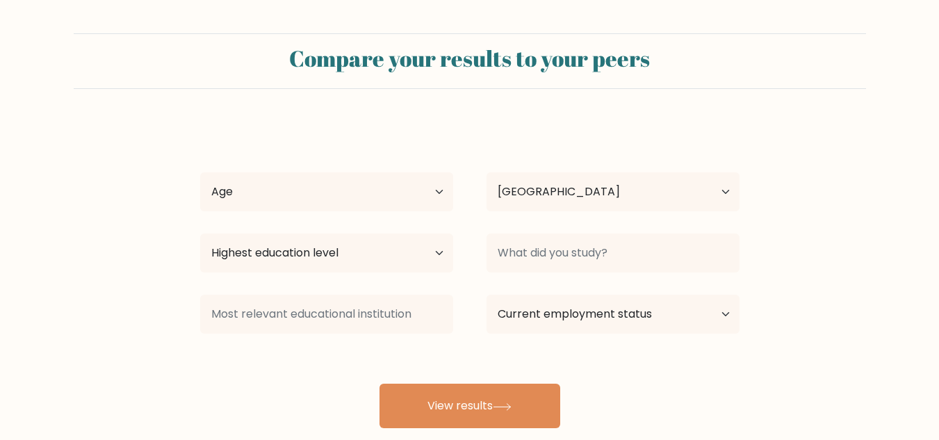
select select "PH"
click at [436, 191] on select "Age Under 18 years old 18-24 years old 25-34 years old 35-44 years old 45-54 ye…" at bounding box center [326, 191] width 253 height 39
select select "25_34"
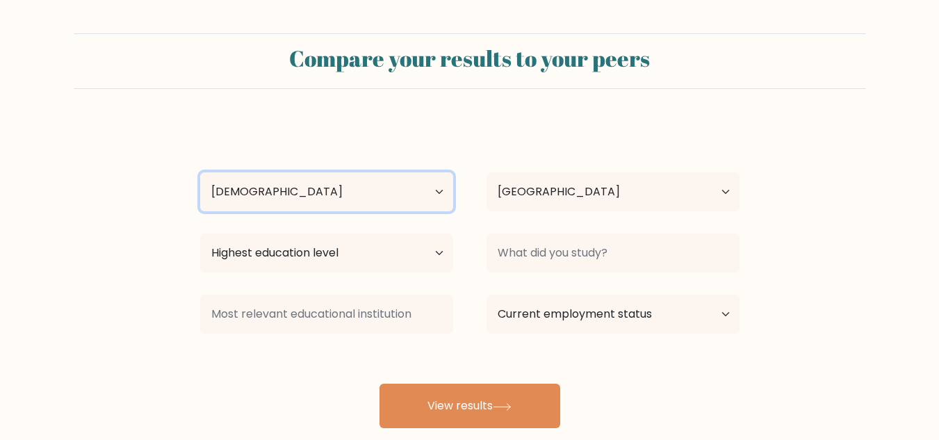
click at [200, 172] on select "Age Under 18 years old 18-24 years old 25-34 years old 35-44 years old 45-54 ye…" at bounding box center [326, 191] width 253 height 39
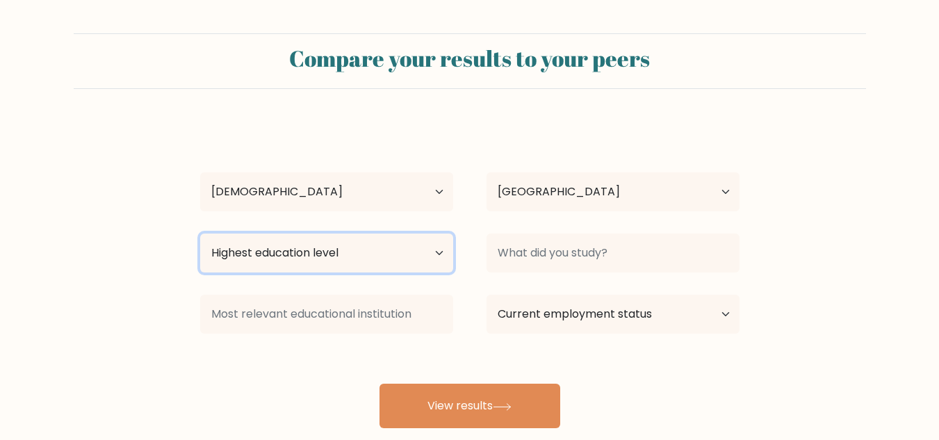
click at [441, 251] on select "Highest education level No schooling Primary Lower Secondary Upper Secondary Oc…" at bounding box center [326, 253] width 253 height 39
select select "bachelors_degree"
click at [200, 234] on select "Highest education level No schooling Primary Lower Secondary Upper Secondary Oc…" at bounding box center [326, 253] width 253 height 39
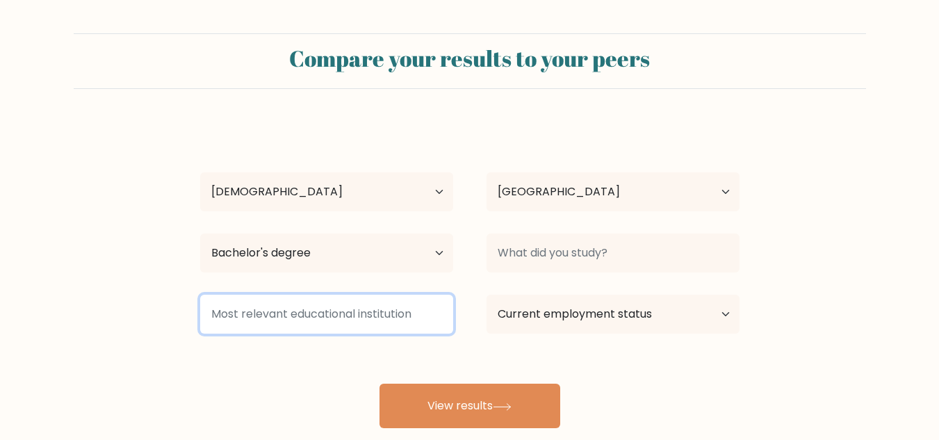
click at [388, 320] on input at bounding box center [326, 314] width 253 height 39
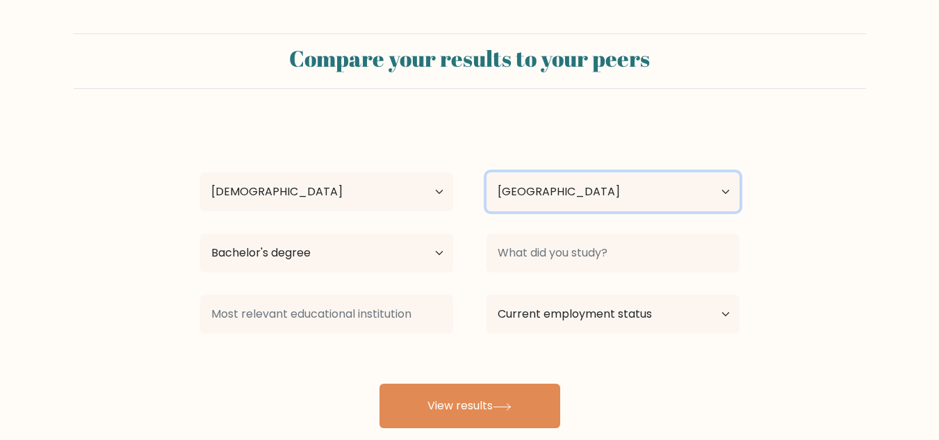
click at [698, 186] on select "Country Afghanistan Albania Algeria American Samoa Andorra Angola Anguilla Anta…" at bounding box center [613, 191] width 253 height 39
click at [487, 172] on select "Country Afghanistan Albania Algeria American Samoa Andorra Angola Anguilla Anta…" at bounding box center [613, 191] width 253 height 39
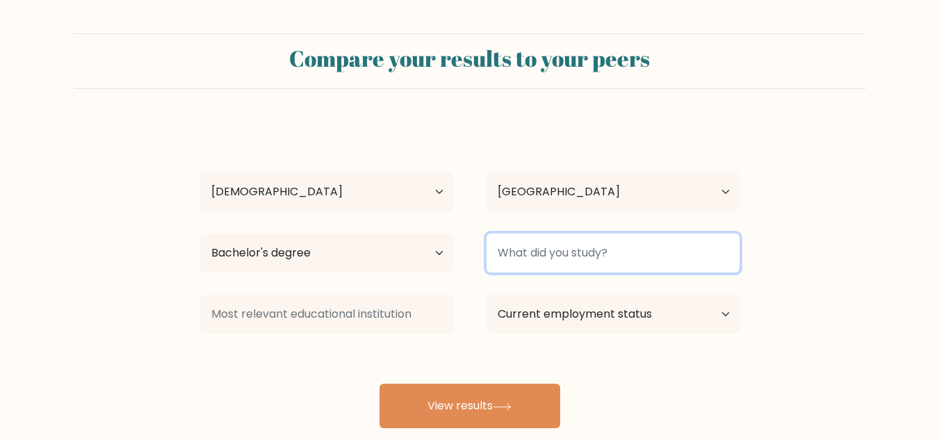
click at [639, 258] on input at bounding box center [613, 253] width 253 height 39
type input "BSBA"
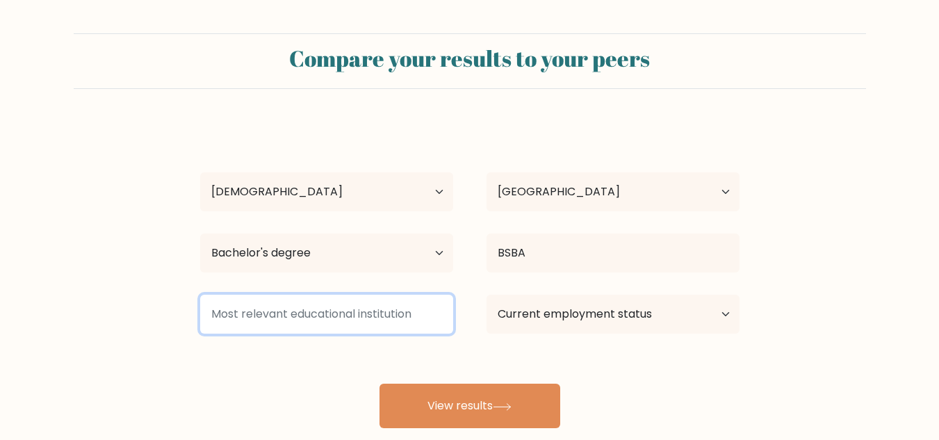
click at [276, 317] on input at bounding box center [326, 314] width 253 height 39
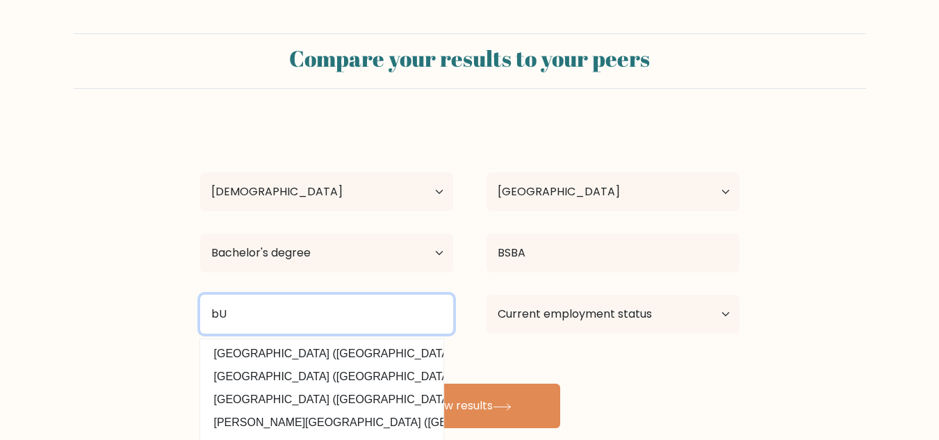
type input "b"
type input "B"
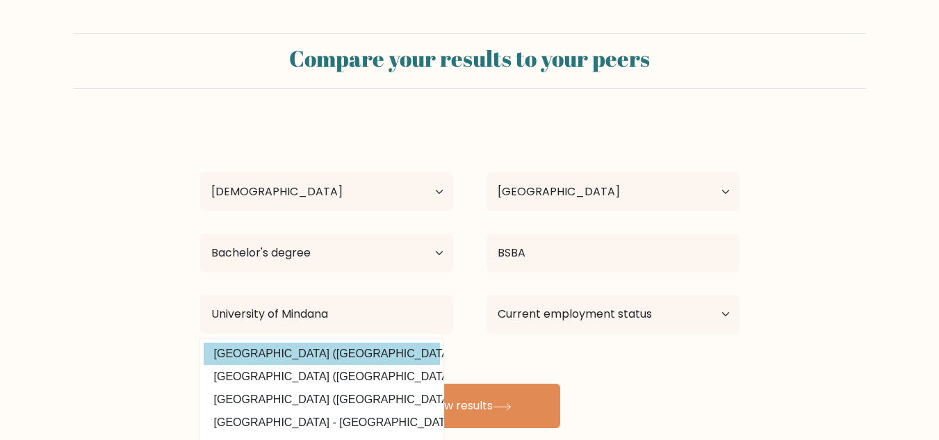
click at [310, 350] on div "Dianne Saraum Age Under 18 years old 18-24 years old 25-34 years old 35-44 year…" at bounding box center [470, 275] width 556 height 306
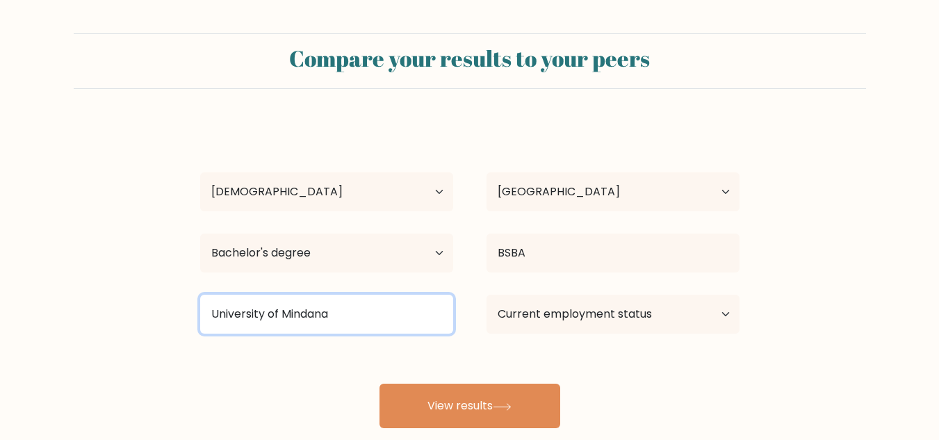
click at [342, 311] on input "University of Mindana" at bounding box center [326, 314] width 253 height 39
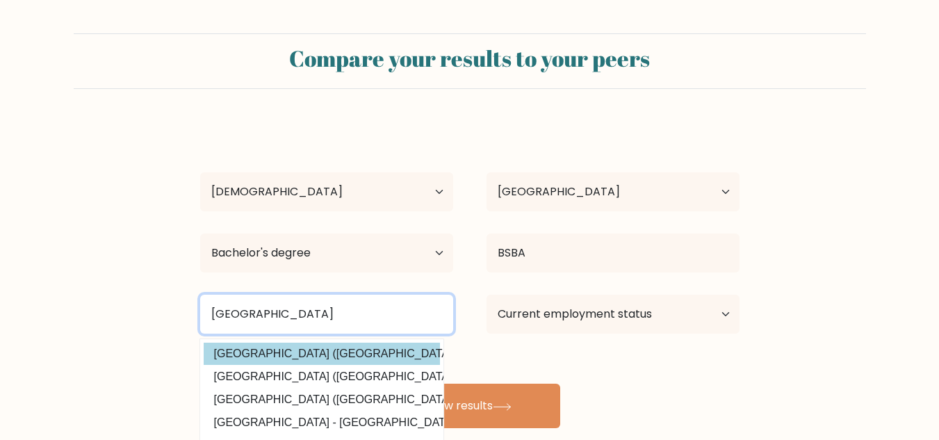
type input "University of Mindanao"
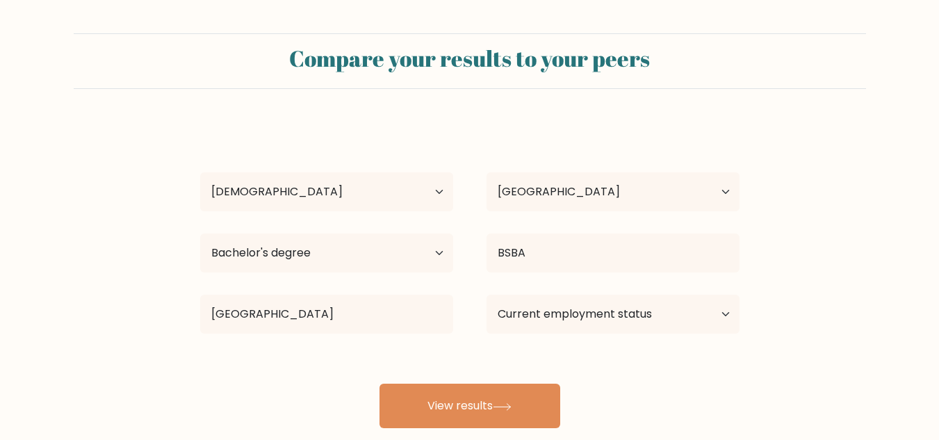
click at [307, 354] on div "Dianne Saraum Age Under 18 years old 18-24 years old 25-34 years old 35-44 year…" at bounding box center [470, 275] width 556 height 306
click at [714, 315] on select "Current employment status Employed Student Retired Other / prefer not to answer" at bounding box center [613, 314] width 253 height 39
select select "other"
click at [487, 295] on select "Current employment status Employed Student Retired Other / prefer not to answer" at bounding box center [613, 314] width 253 height 39
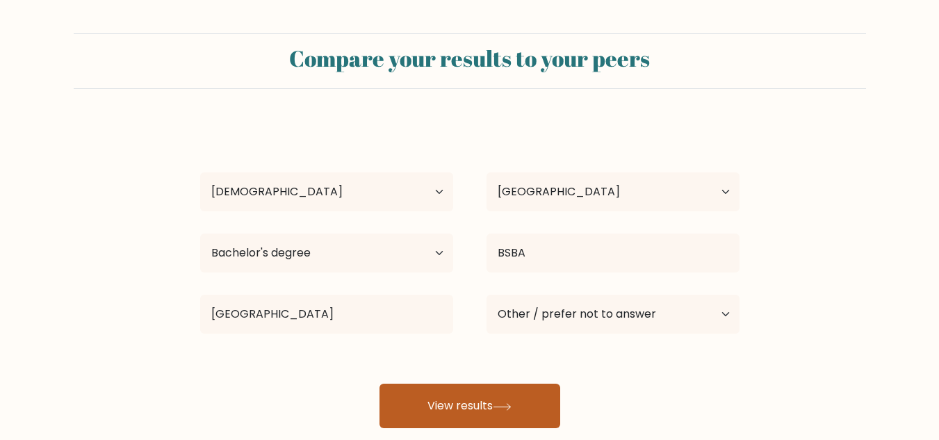
click at [464, 403] on button "View results" at bounding box center [470, 406] width 181 height 44
